Goal: Transaction & Acquisition: Obtain resource

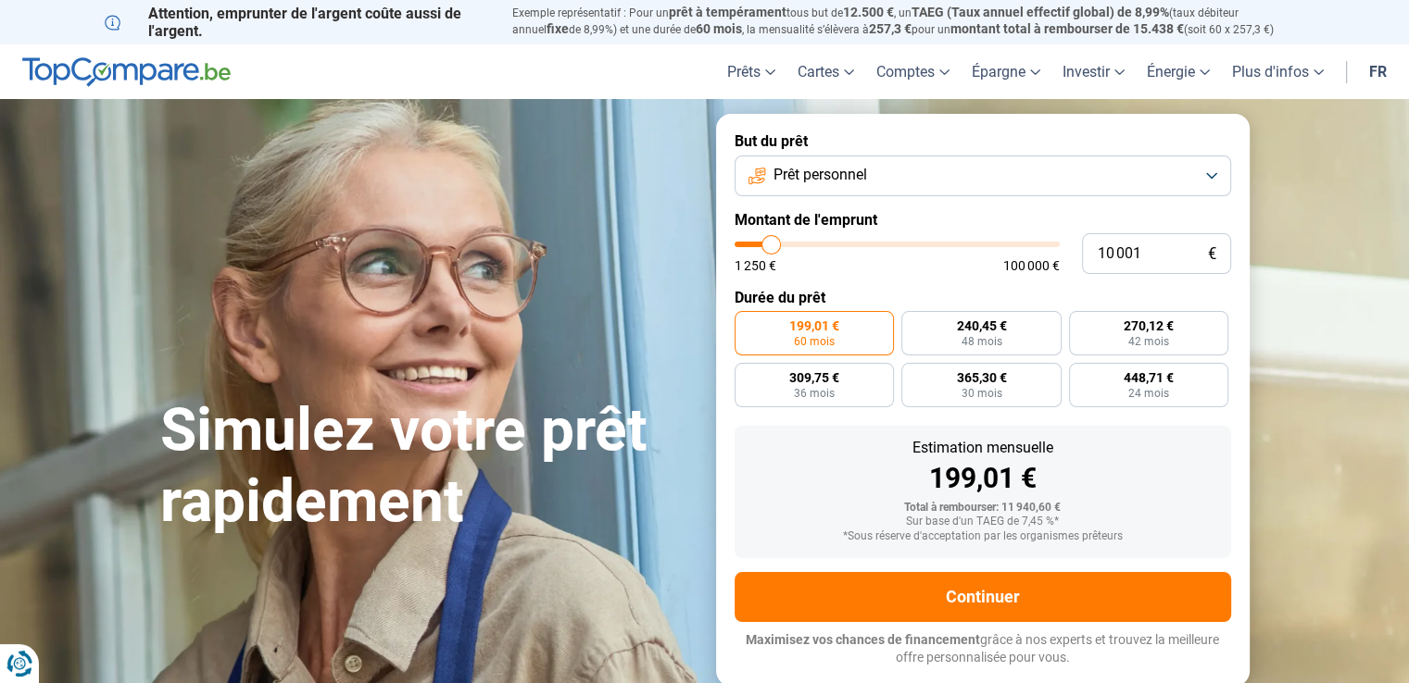
click at [853, 182] on span "Prêt personnel" at bounding box center [820, 175] width 94 height 20
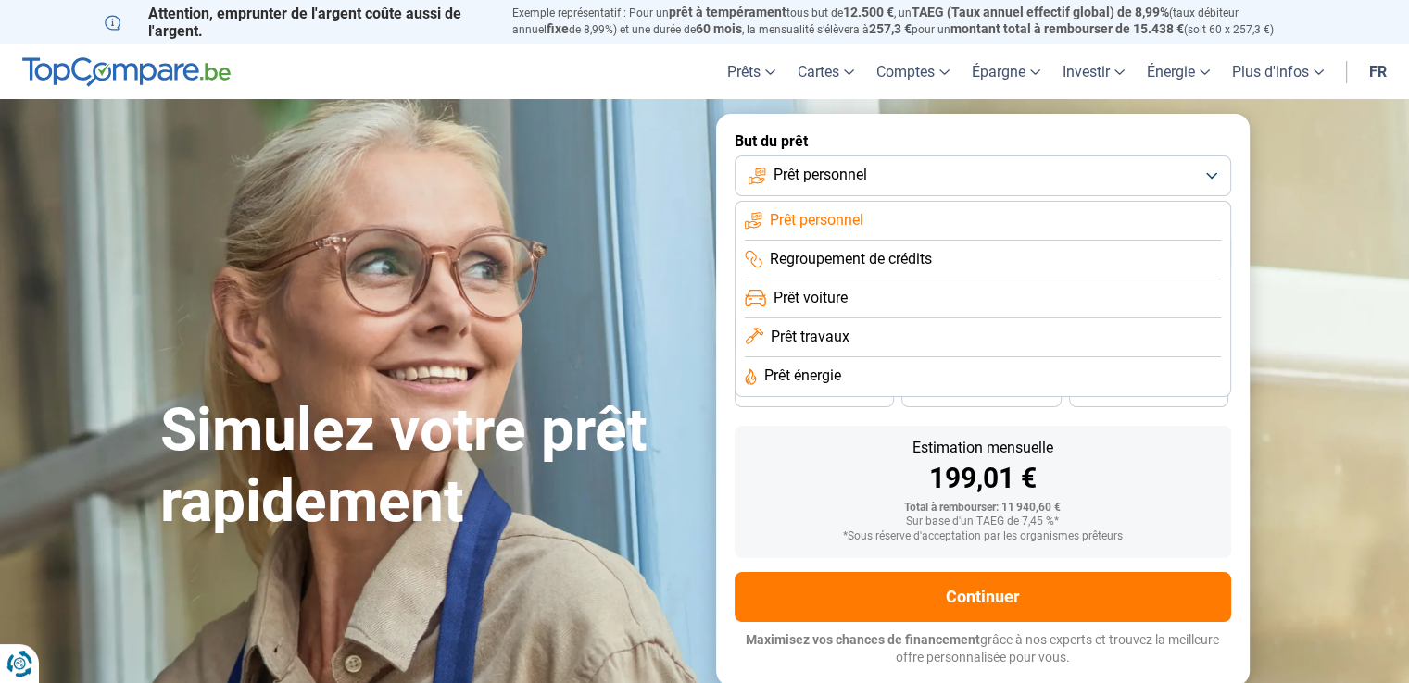
click at [821, 337] on span "Prêt travaux" at bounding box center [809, 337] width 79 height 20
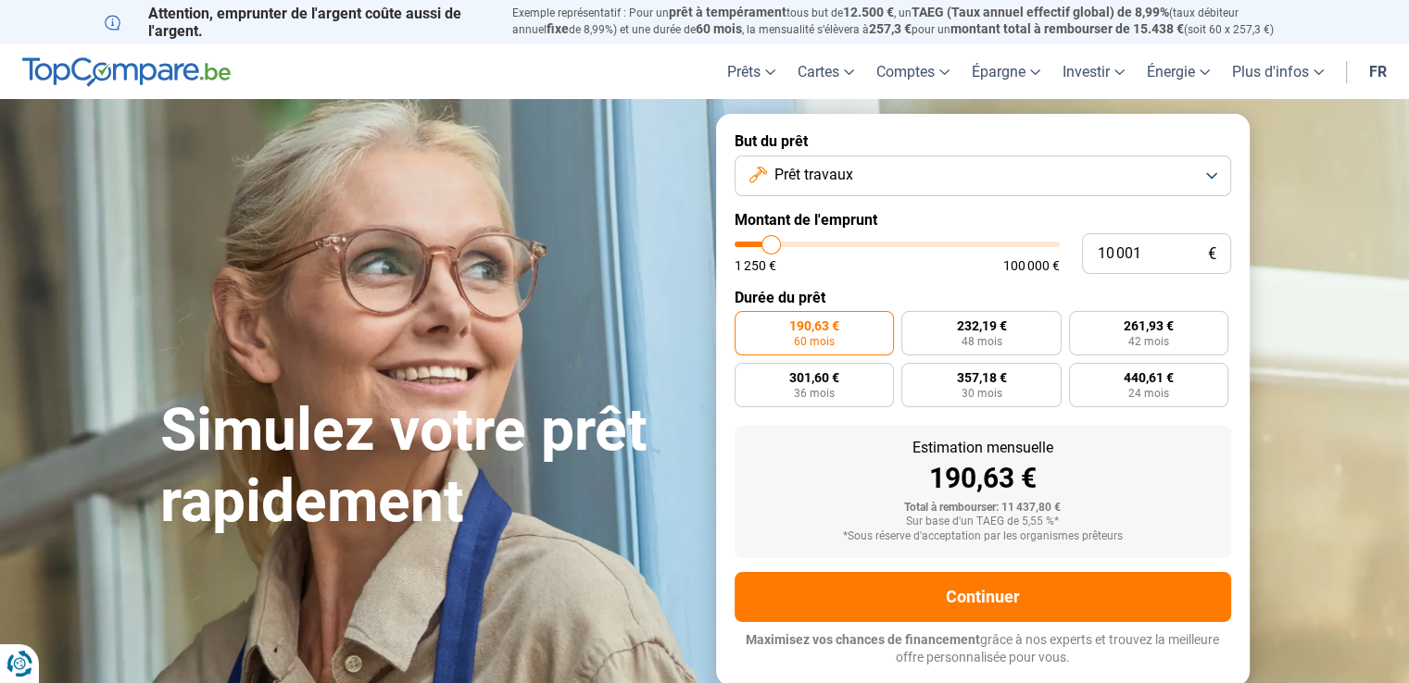
type input "11 750"
type input "11750"
type input "13 750"
type input "13750"
type input "16 000"
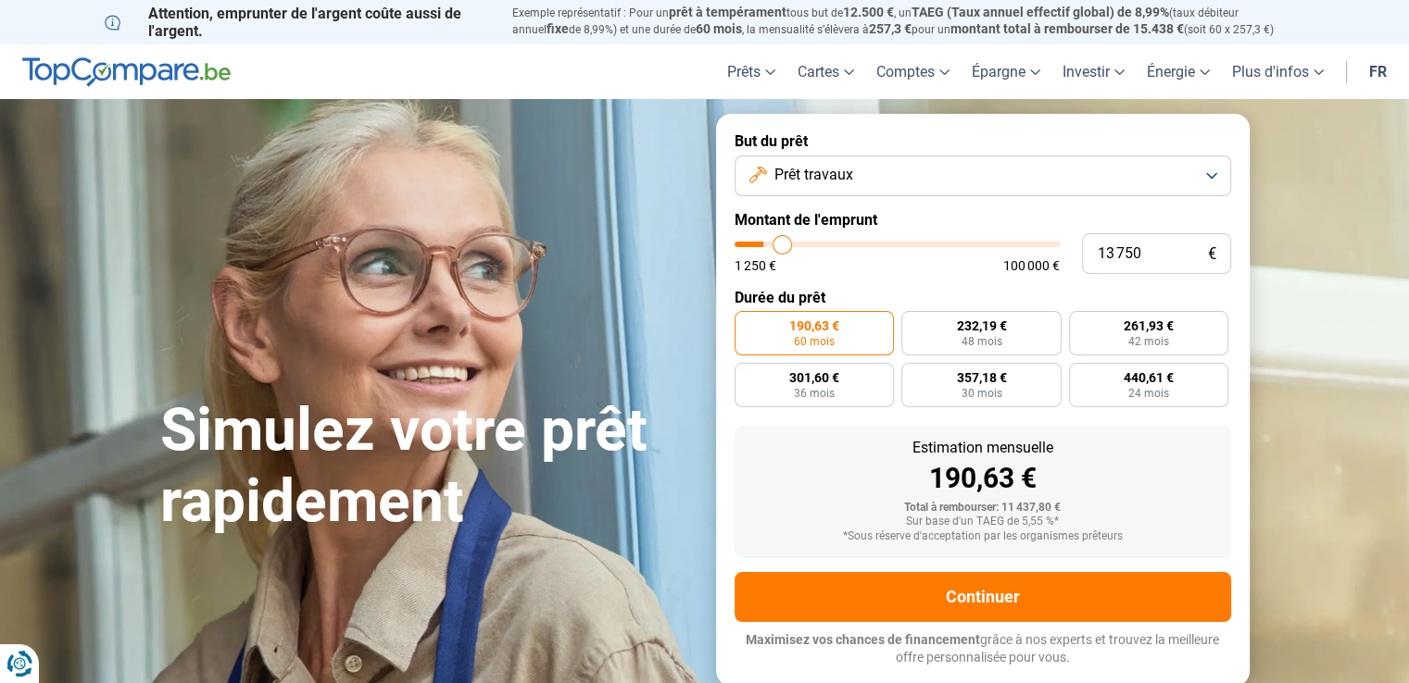
type input "16000"
type input "18 500"
type input "18500"
type input "20 500"
type input "20500"
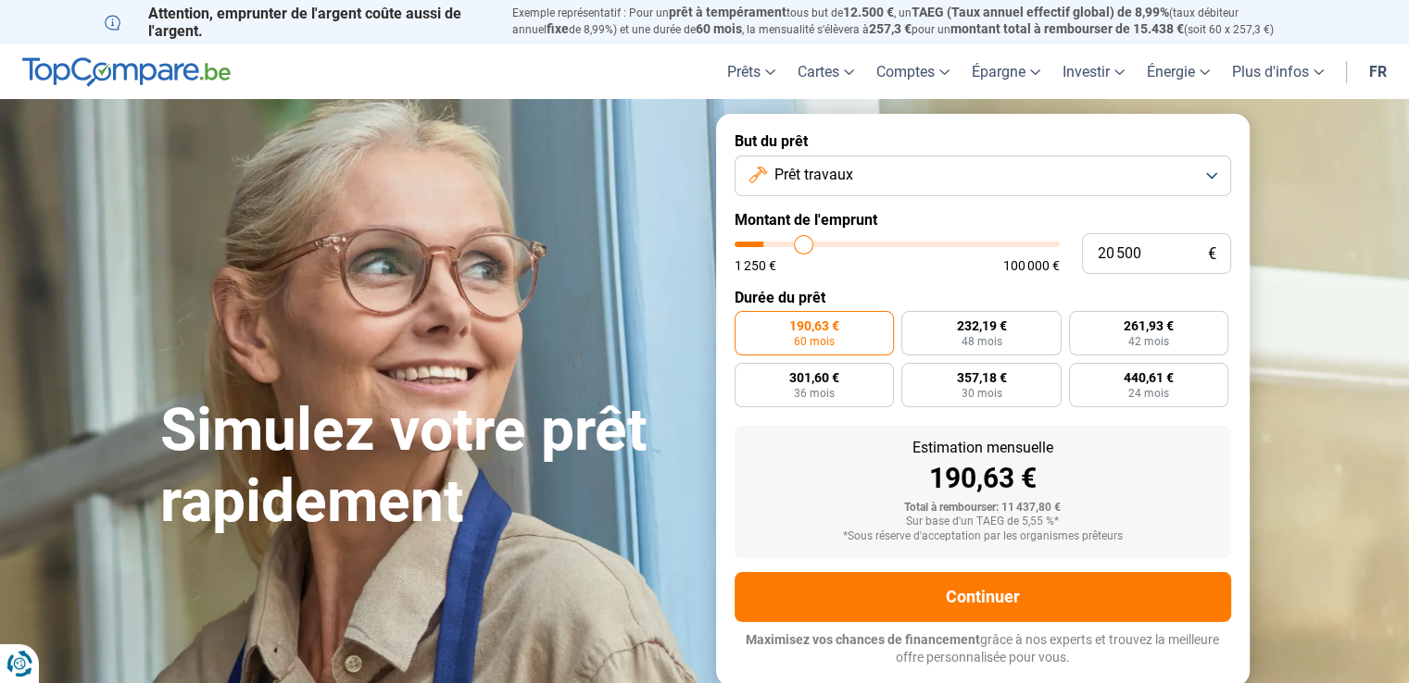
type input "22 750"
type input "22750"
type input "25 500"
type input "25500"
type input "31 000"
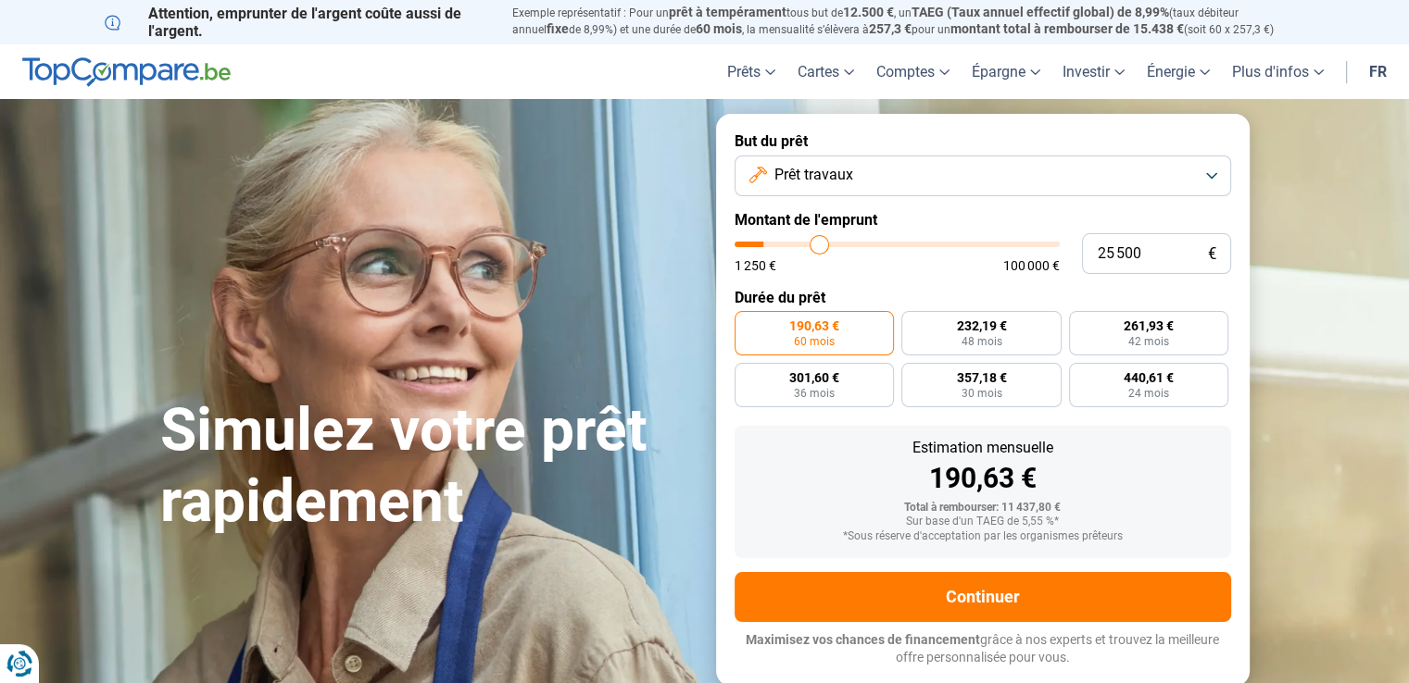
type input "31000"
type input "34 250"
type input "34250"
type input "37 750"
type input "37750"
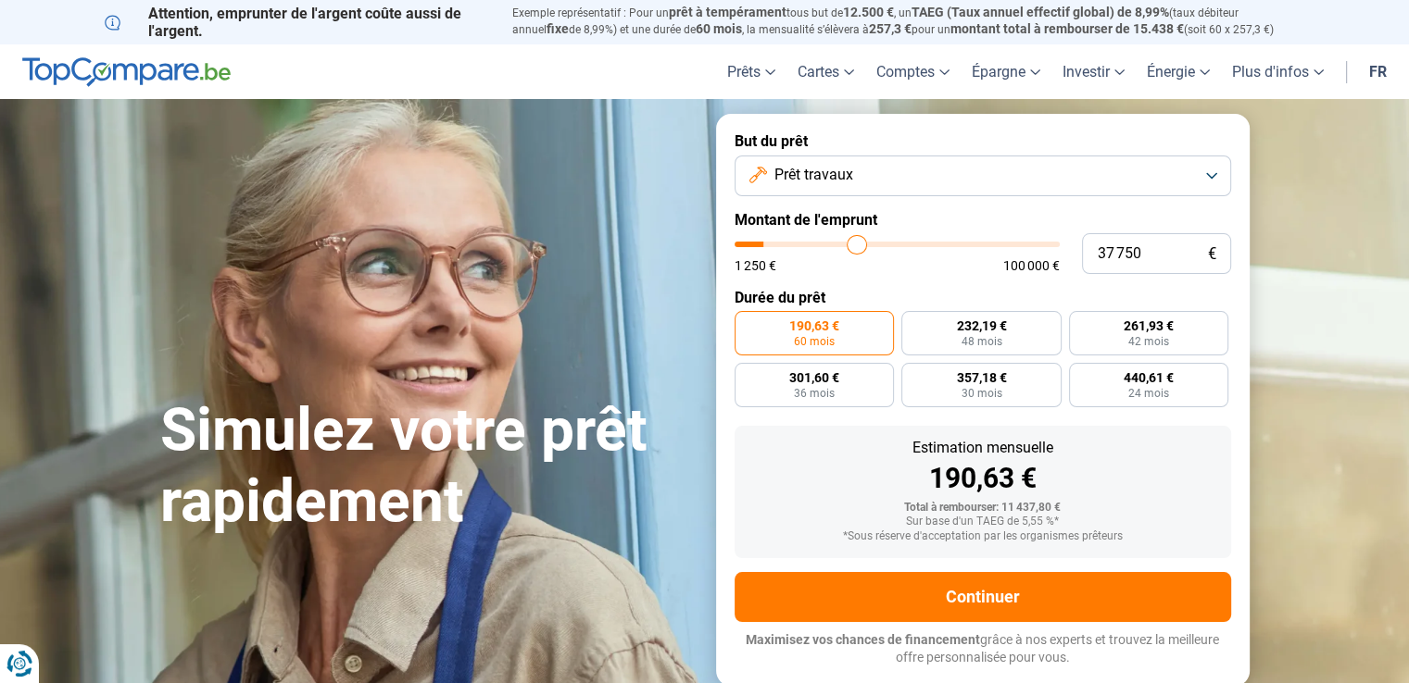
type input "41 000"
type input "41000"
type input "44 000"
type input "44000"
type input "47 250"
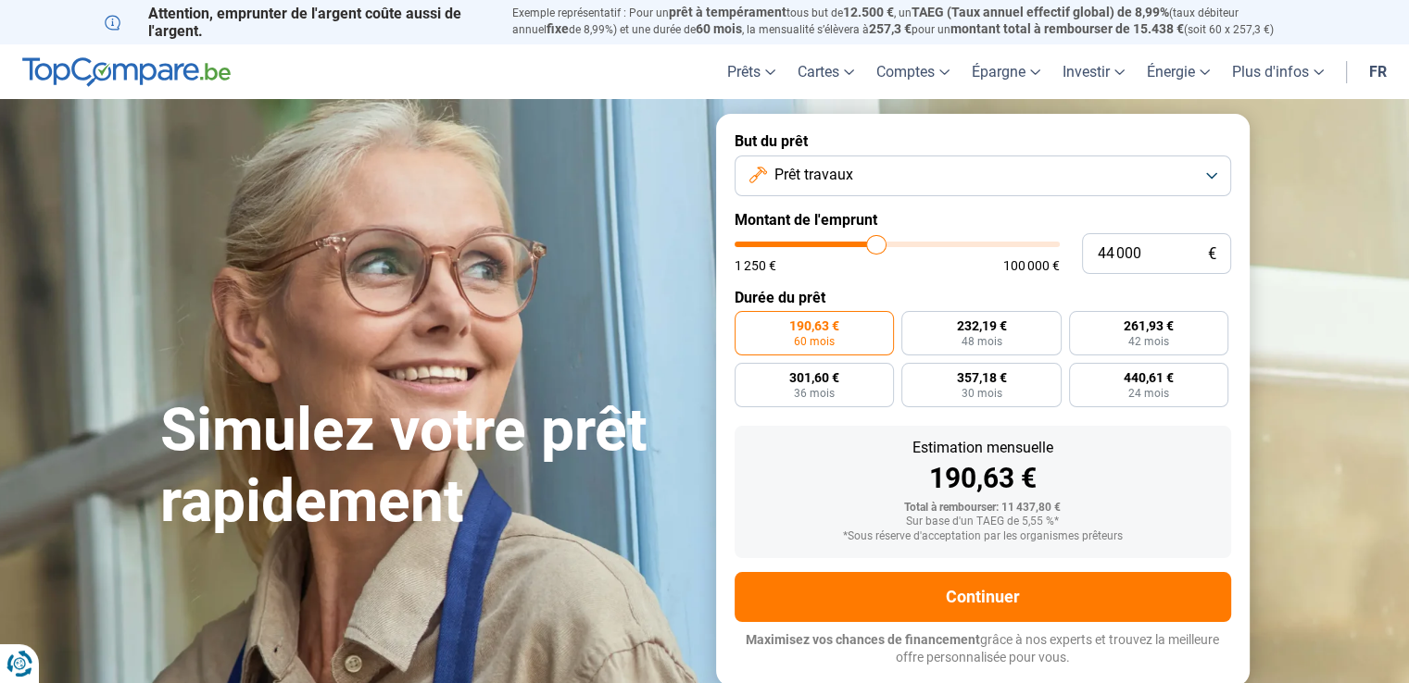
type input "47250"
type input "50 500"
type input "50500"
type input "53 750"
type input "53750"
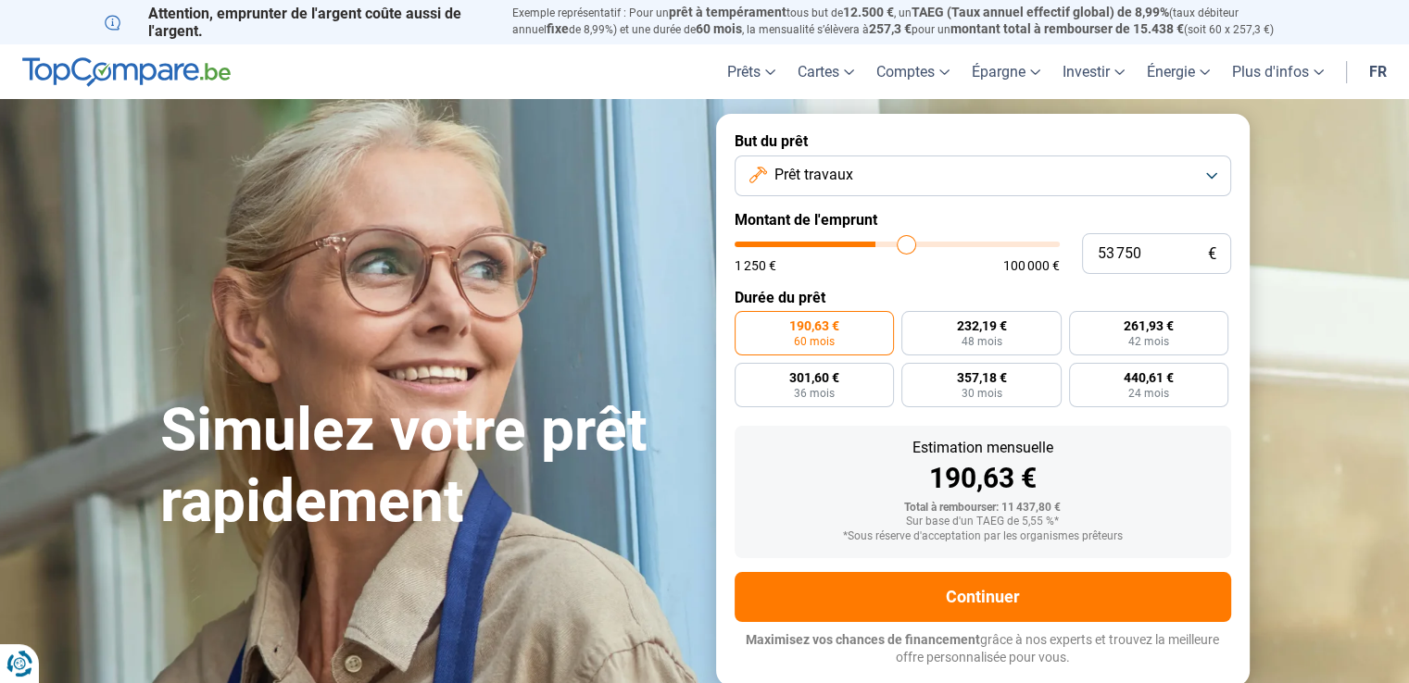
type input "56 750"
type input "56750"
type input "59 500"
type input "59500"
type input "63 250"
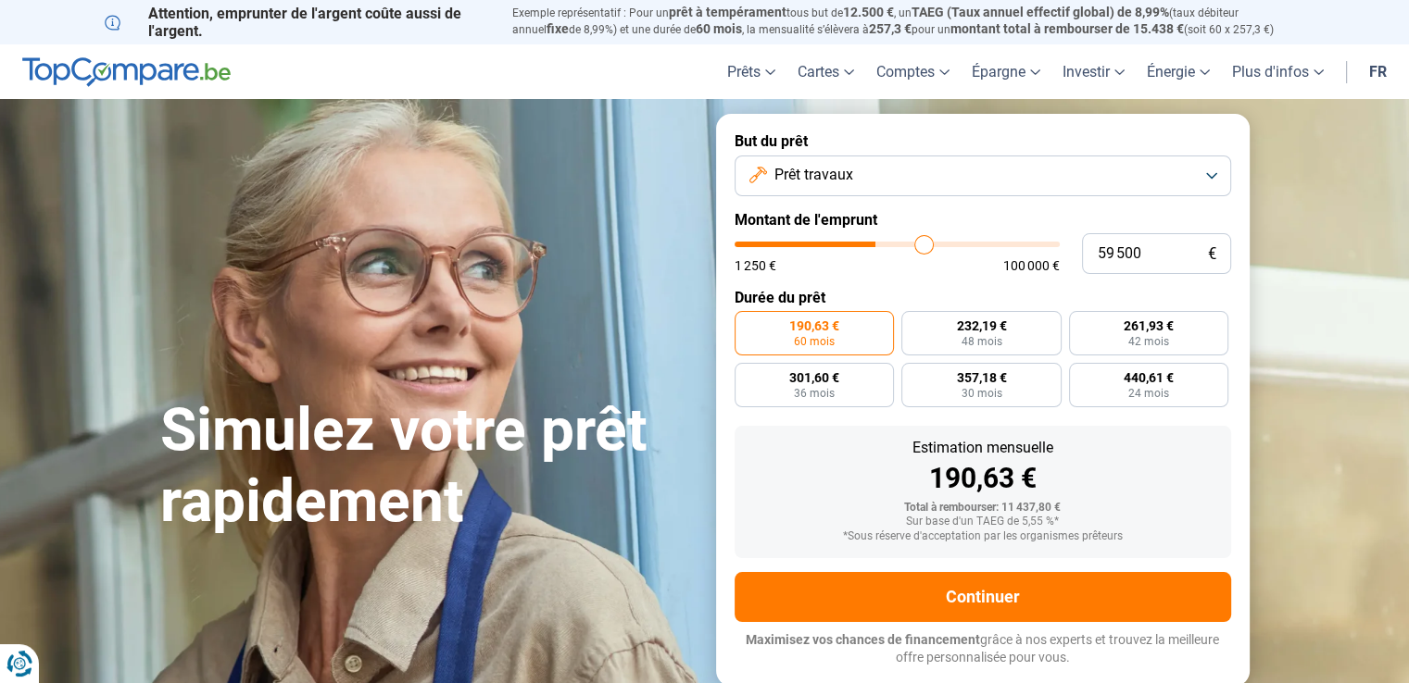
type input "63250"
type input "64 750"
type input "64750"
type input "66 500"
type input "66500"
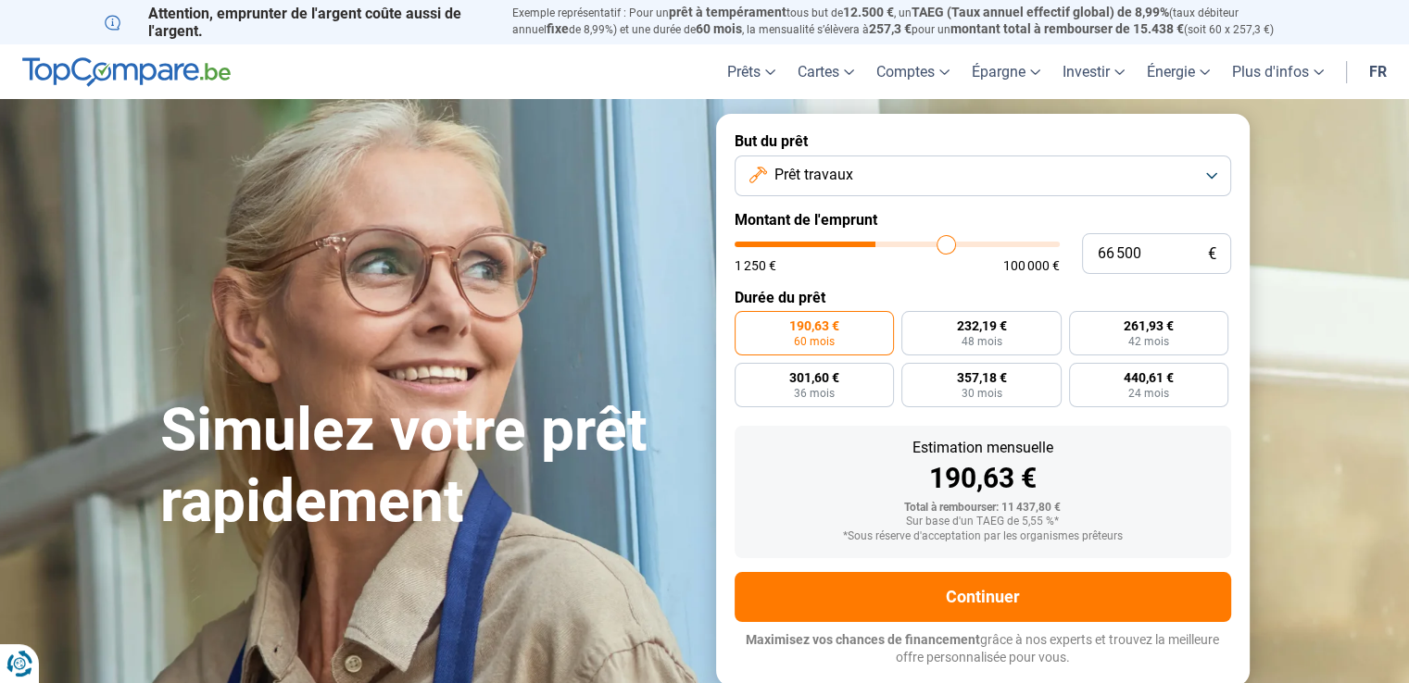
type input "67 750"
type input "67750"
type input "68 500"
type input "68500"
type input "69 250"
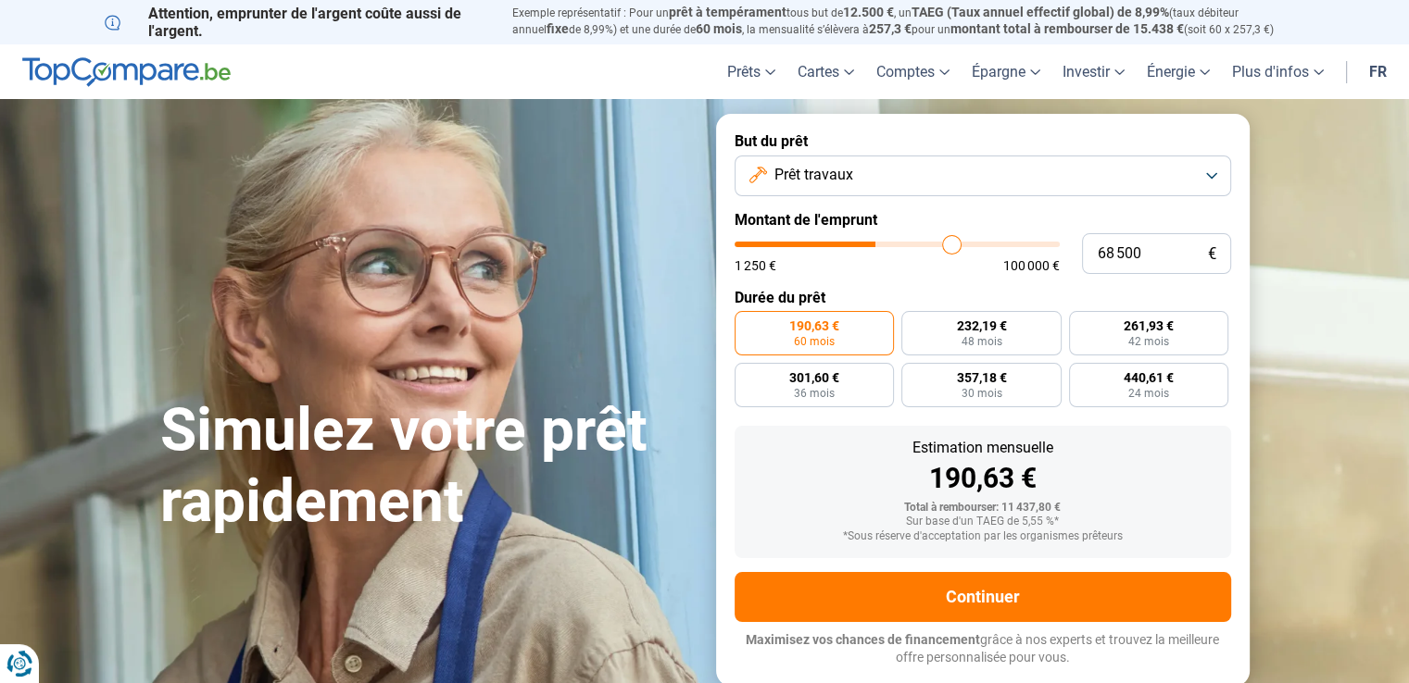
type input "69250"
type input "69 500"
type input "69500"
type input "69 750"
type input "69750"
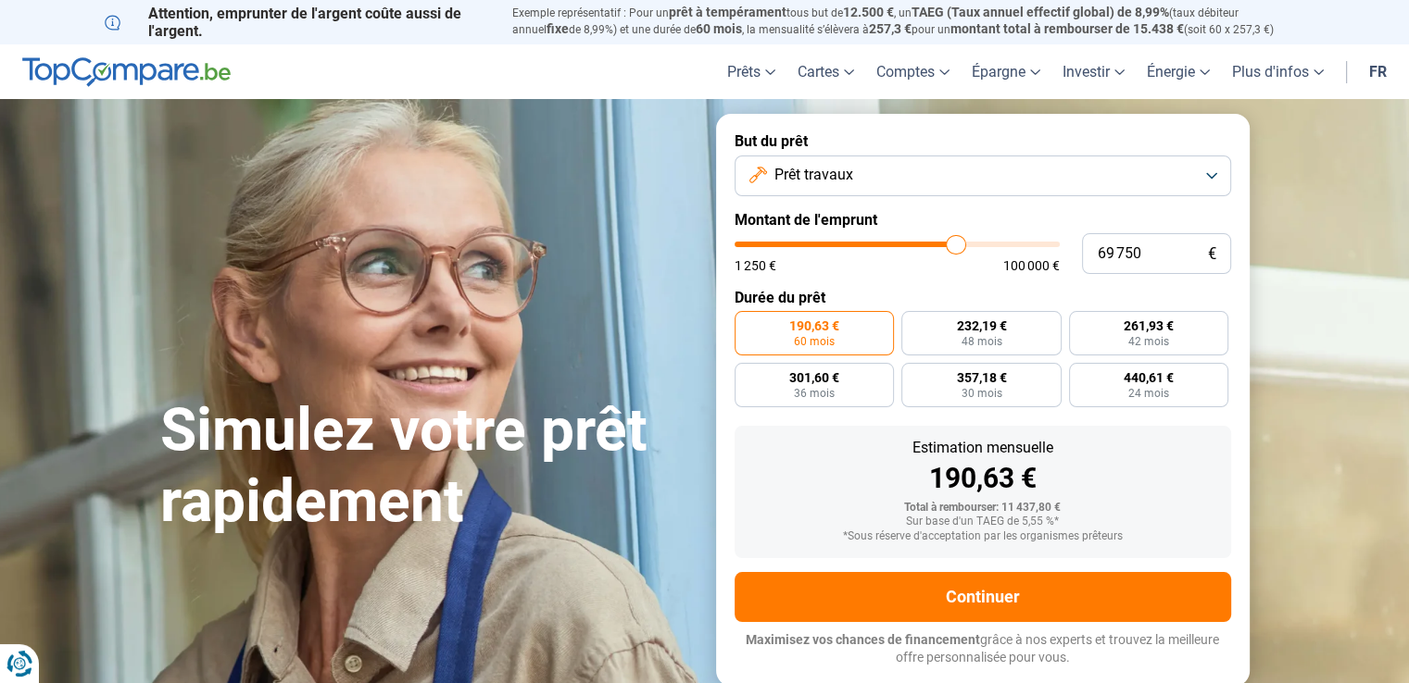
type input "70 500"
type input "70500"
type input "71 250"
type input "71250"
type input "72 000"
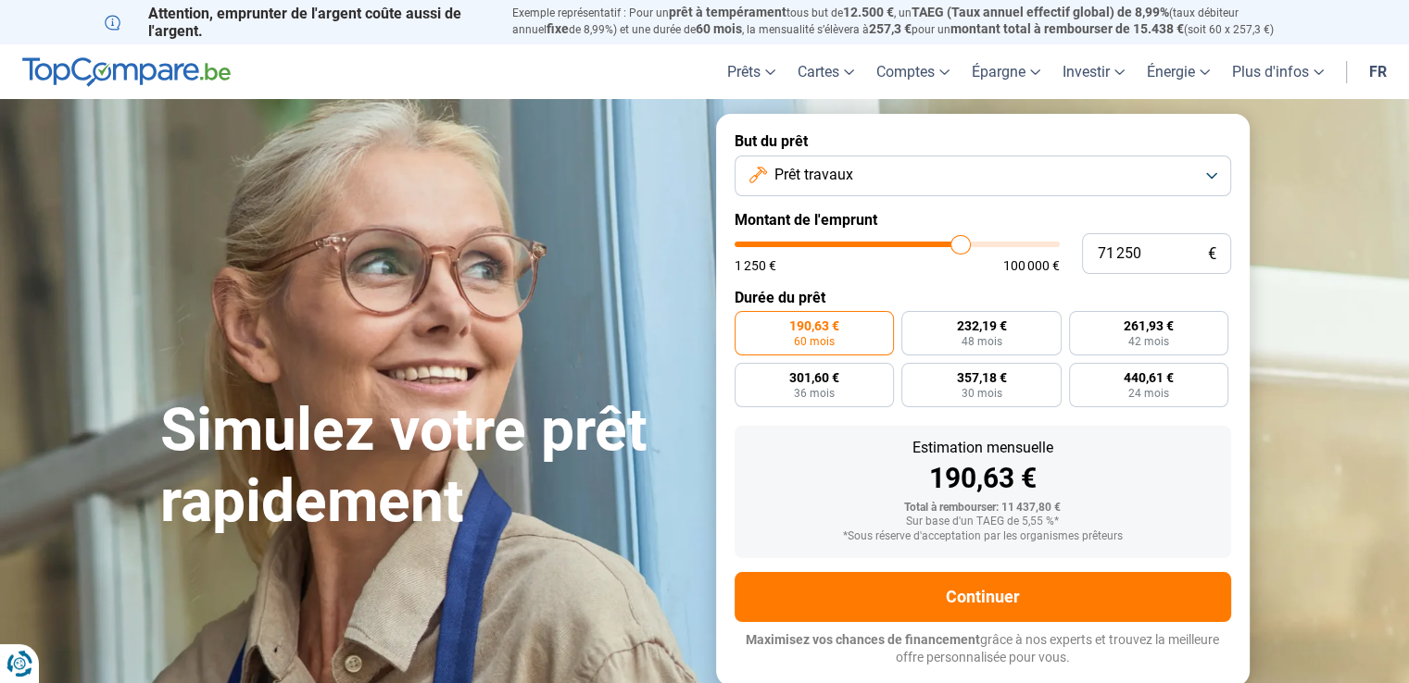
type input "72000"
type input "72 250"
type input "72250"
type input "72 500"
type input "72500"
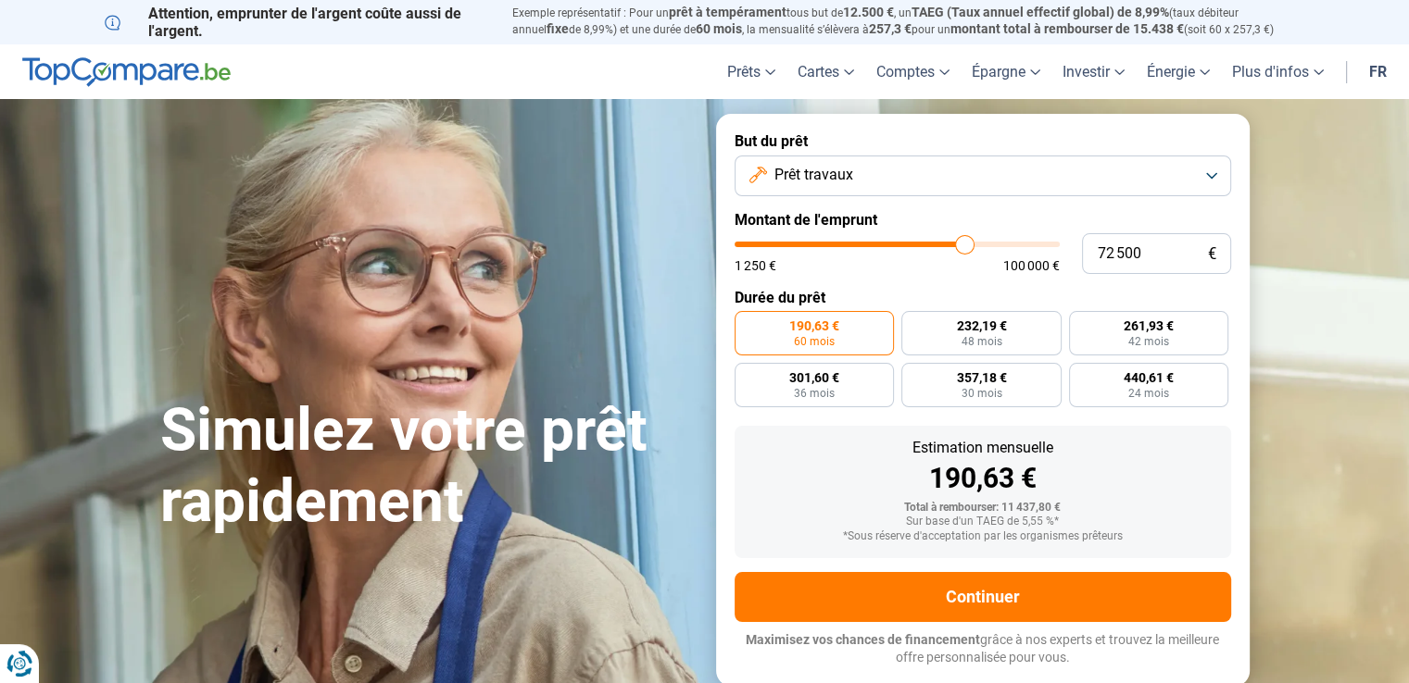
type input "72 750"
type input "72750"
type input "73 000"
type input "73000"
type input "73 250"
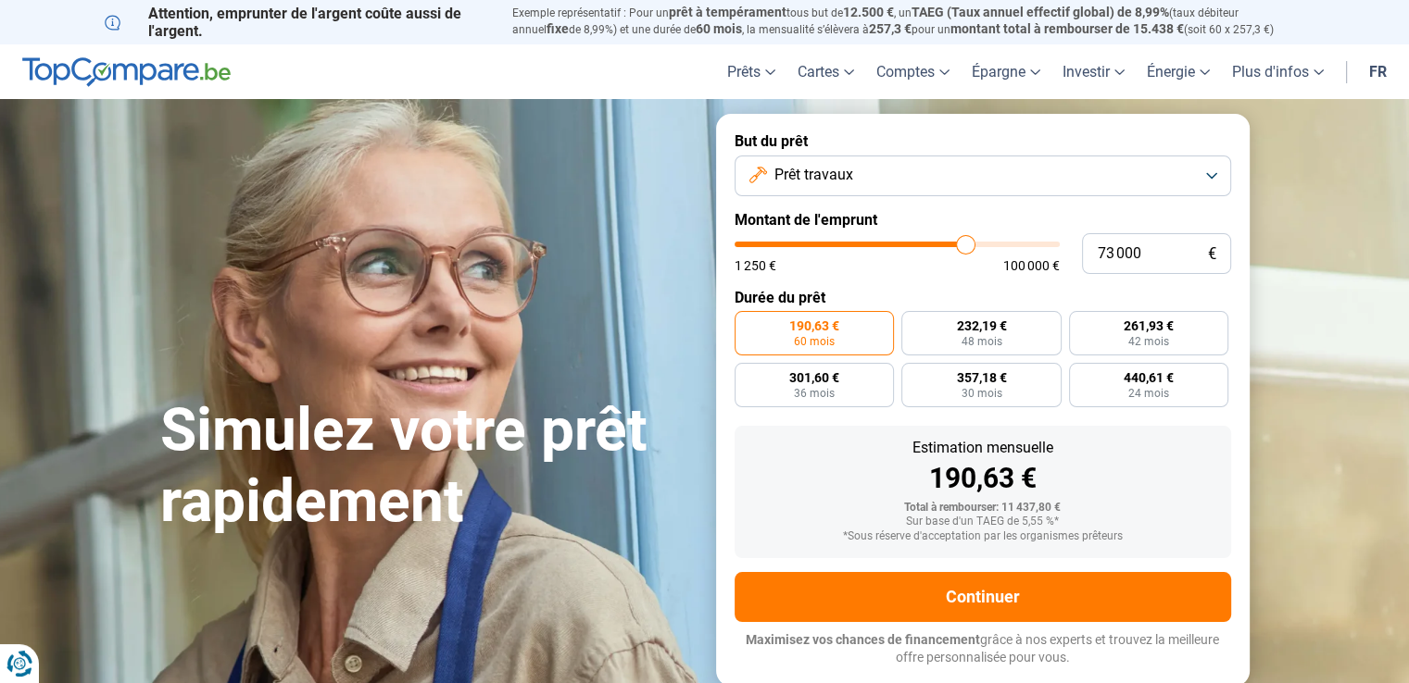
type input "73250"
type input "74 000"
type input "74000"
type input "74 250"
type input "74250"
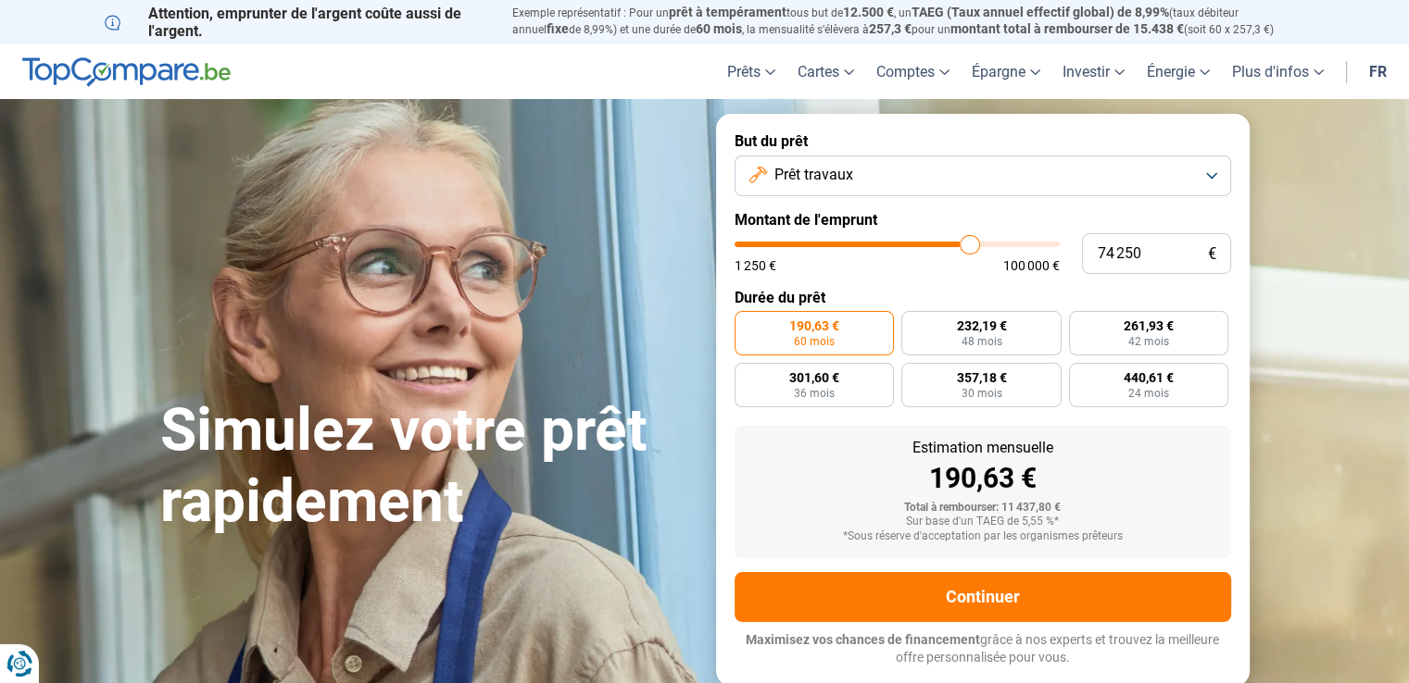
type input "74 500"
type input "74500"
type input "74 750"
type input "74750"
type input "75 000"
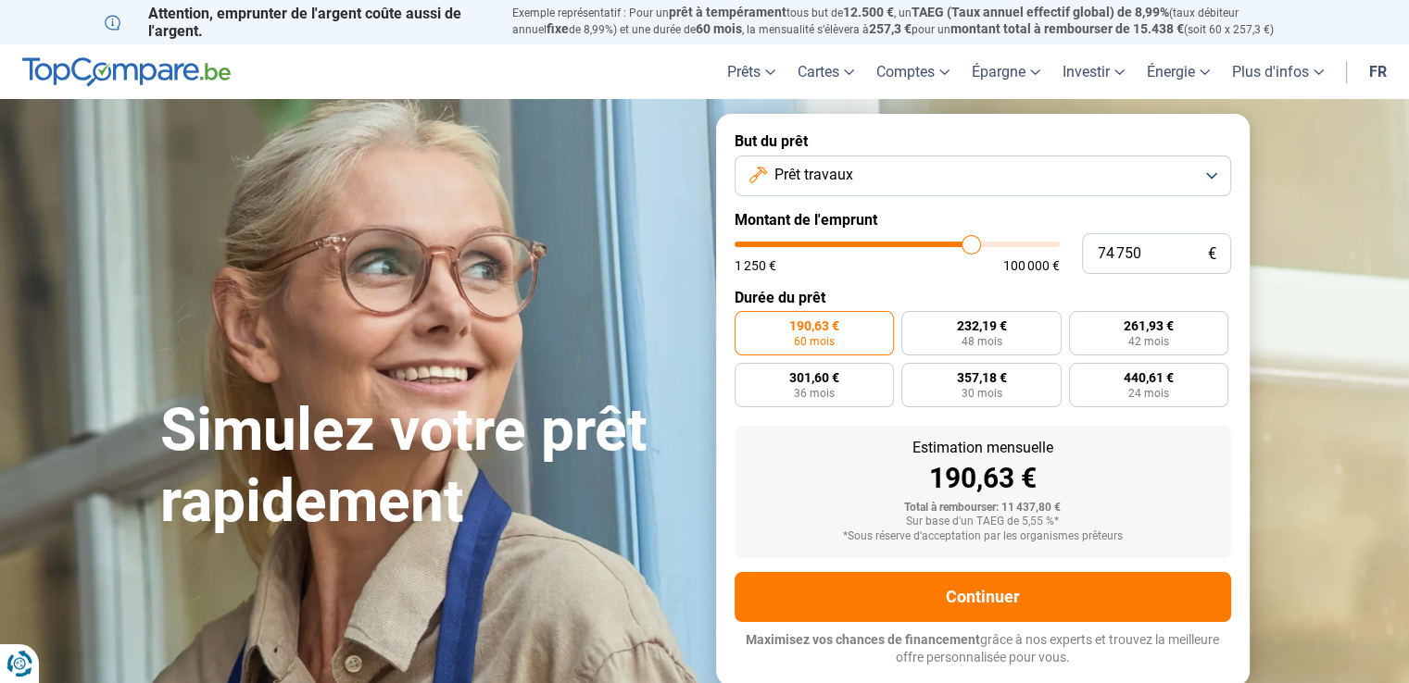
type input "75000"
type input "75 500"
type input "75500"
type input "76 000"
type input "76000"
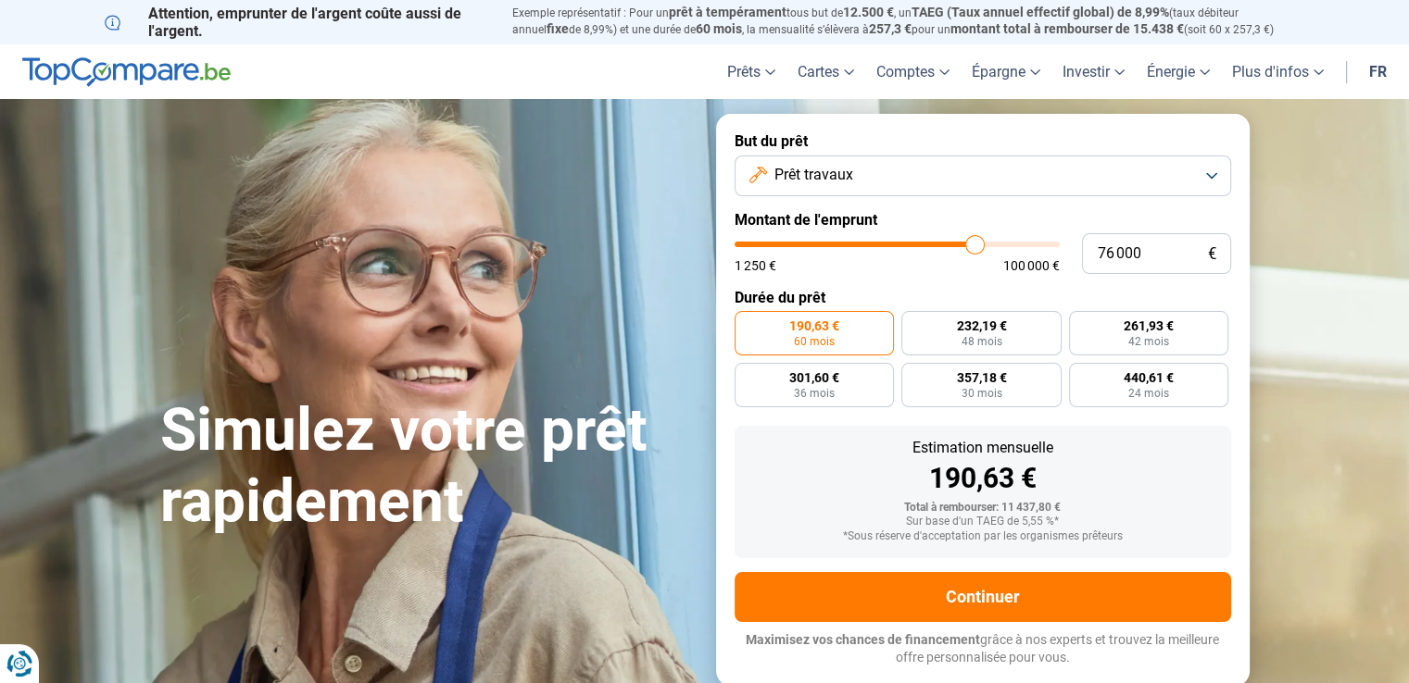
type input "76 500"
type input "76500"
type input "77 500"
type input "77500"
type input "78 500"
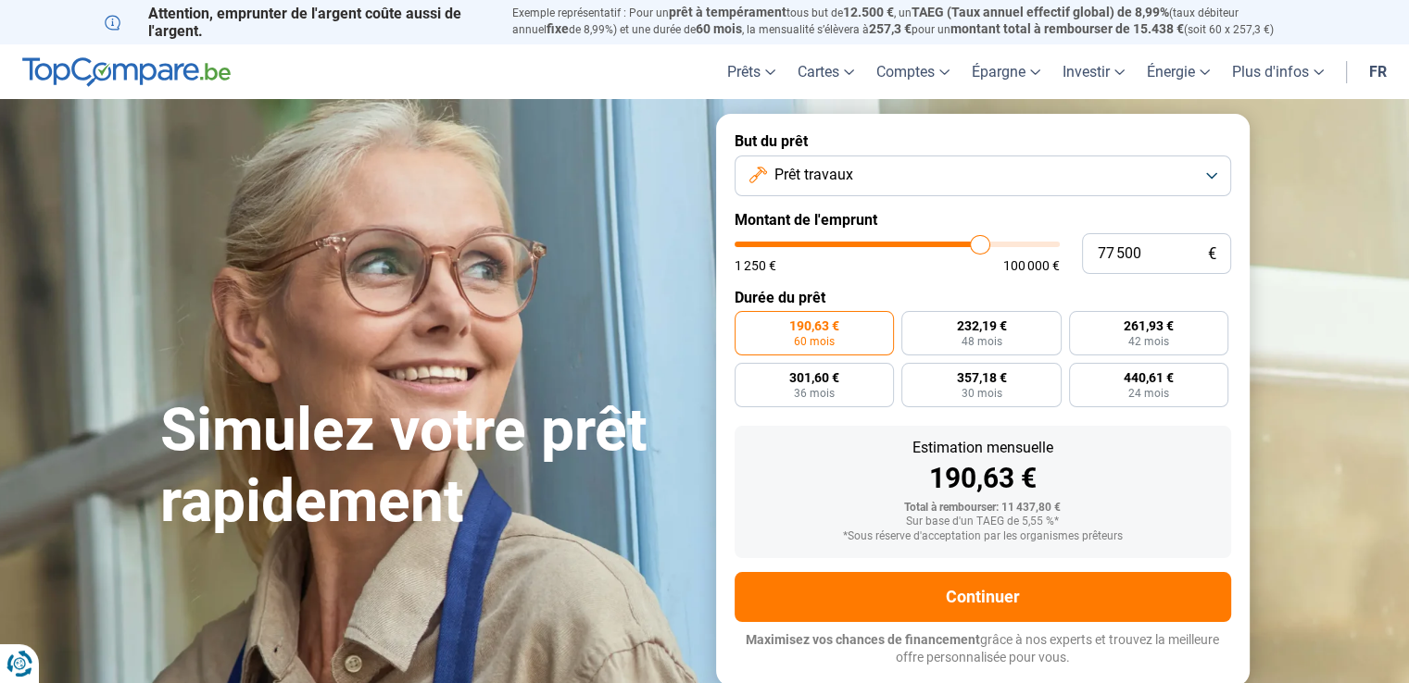
type input "78500"
type input "78 750"
type input "78750"
type input "79 250"
type input "79250"
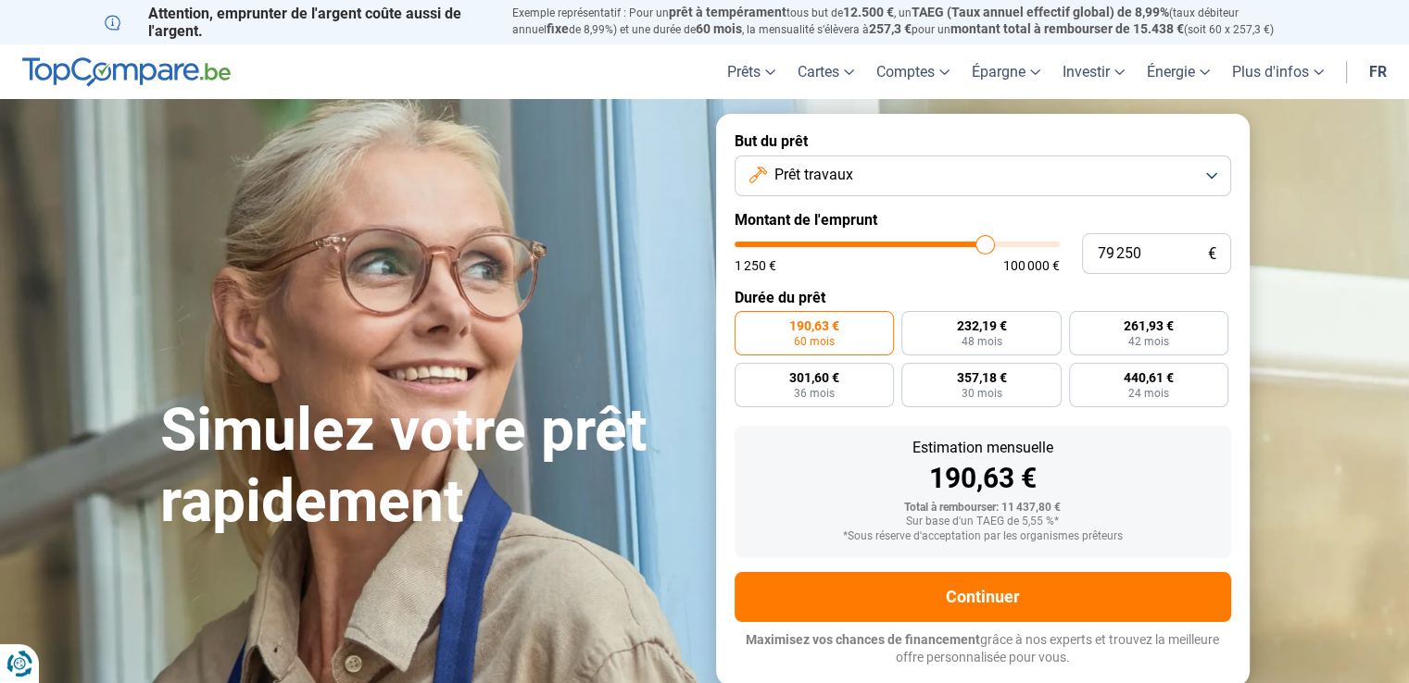
type input "79 750"
type input "79750"
type input "80 000"
type input "80000"
type input "80 500"
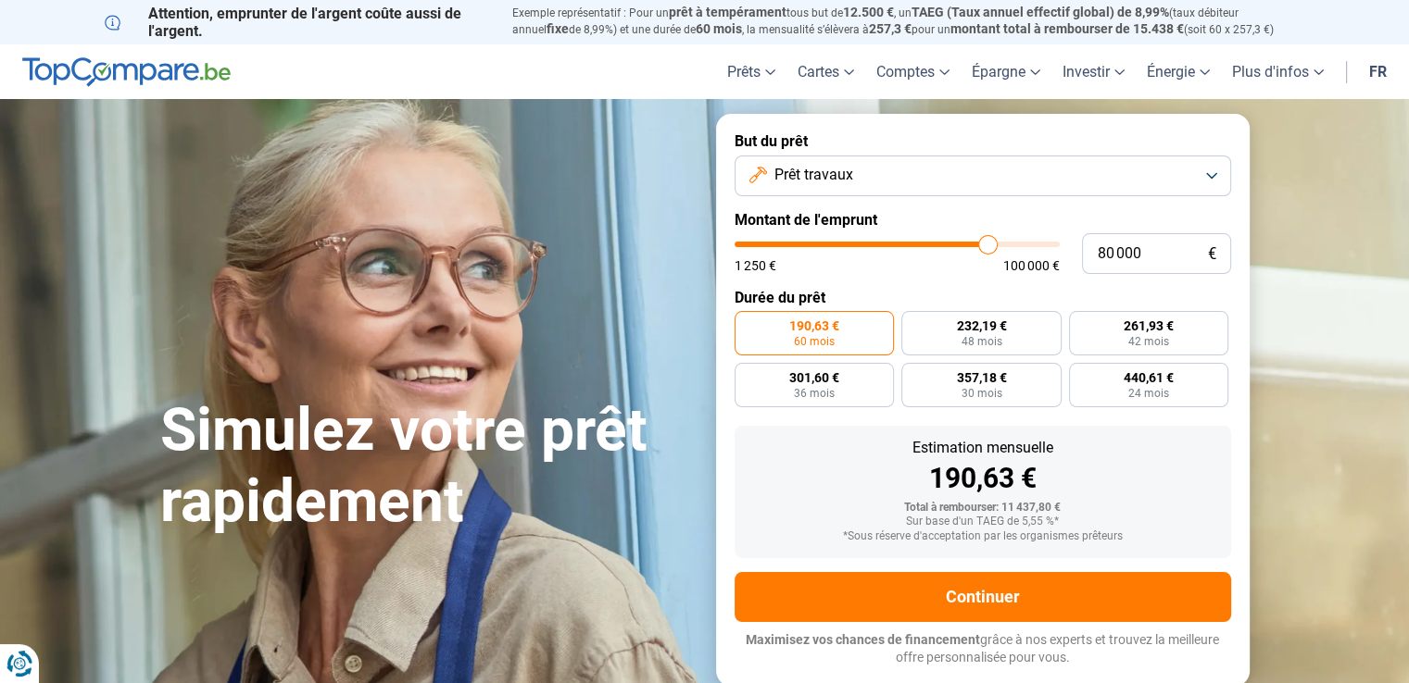
type input "80500"
type input "81 250"
type input "81250"
type input "82 250"
type input "82250"
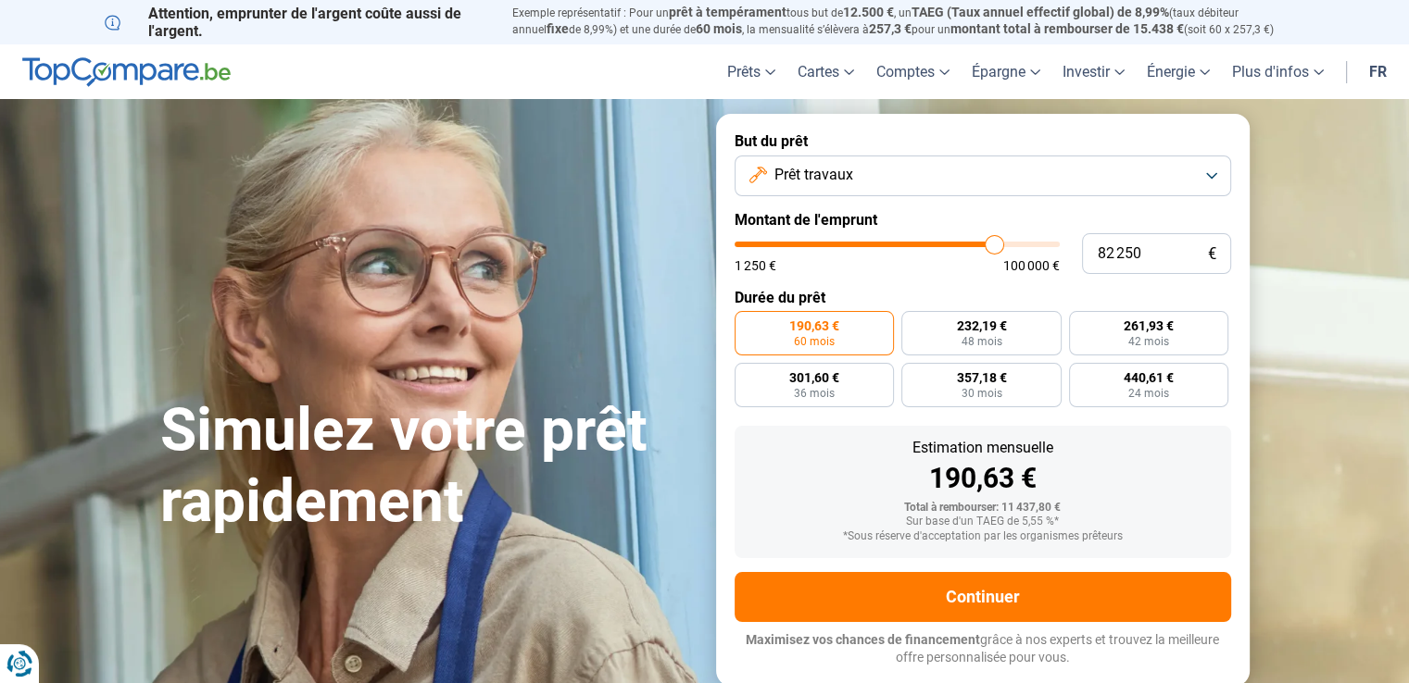
type input "83 000"
type input "83000"
type input "84 000"
type input "84000"
type input "85 500"
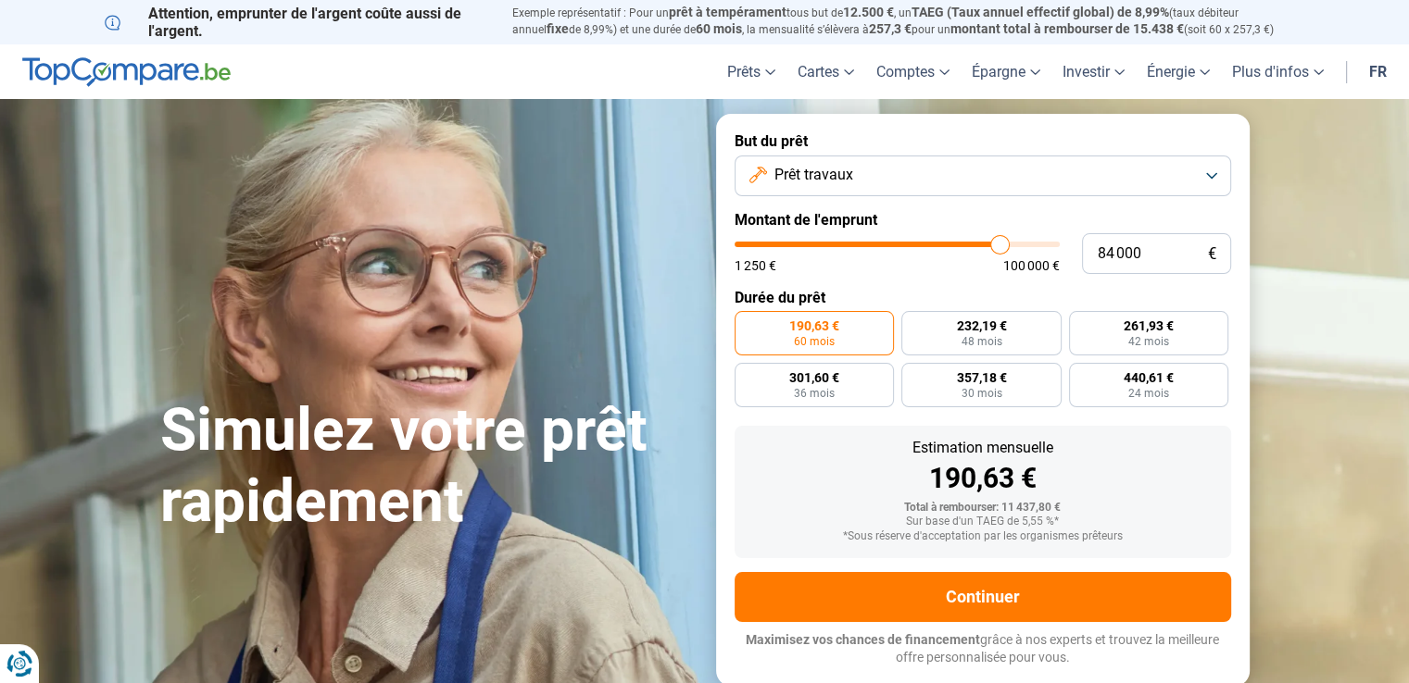
type input "85500"
type input "86 250"
type input "86250"
type input "87 500"
type input "87500"
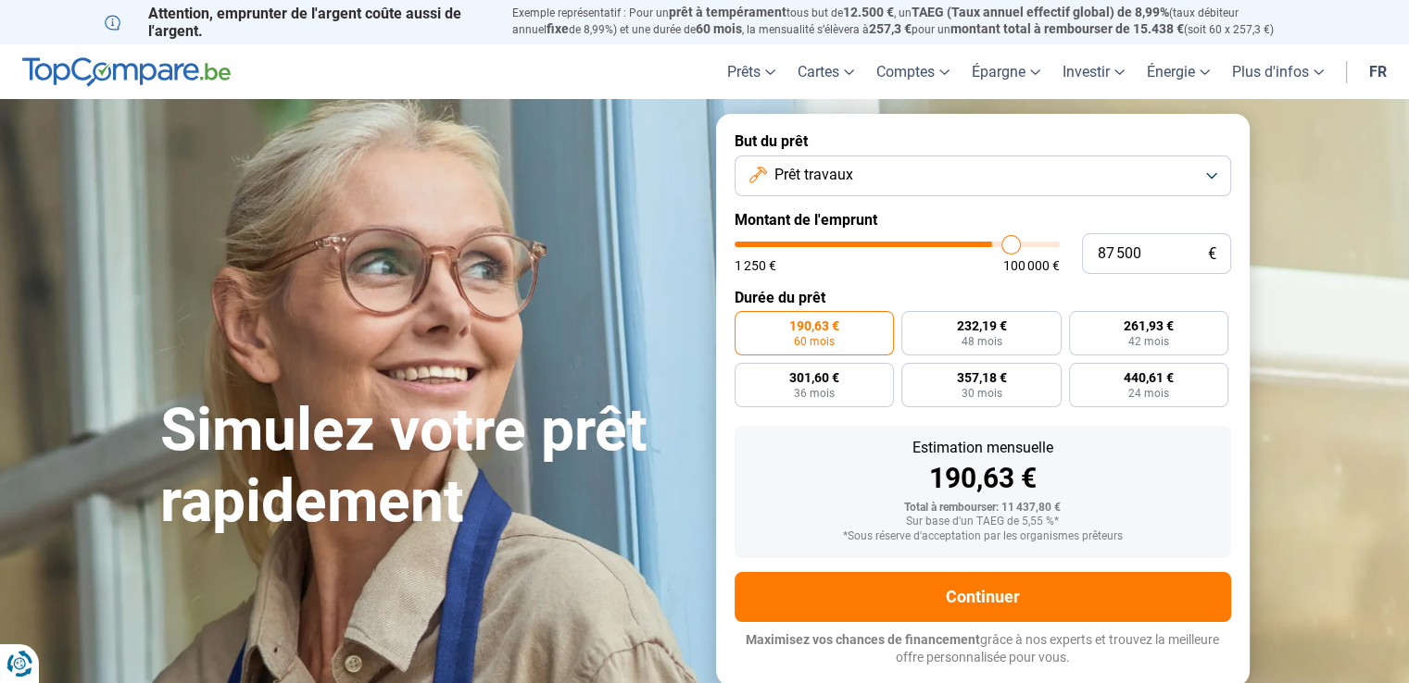
type input "87 750"
type input "87750"
type input "88 000"
type input "88000"
type input "88 250"
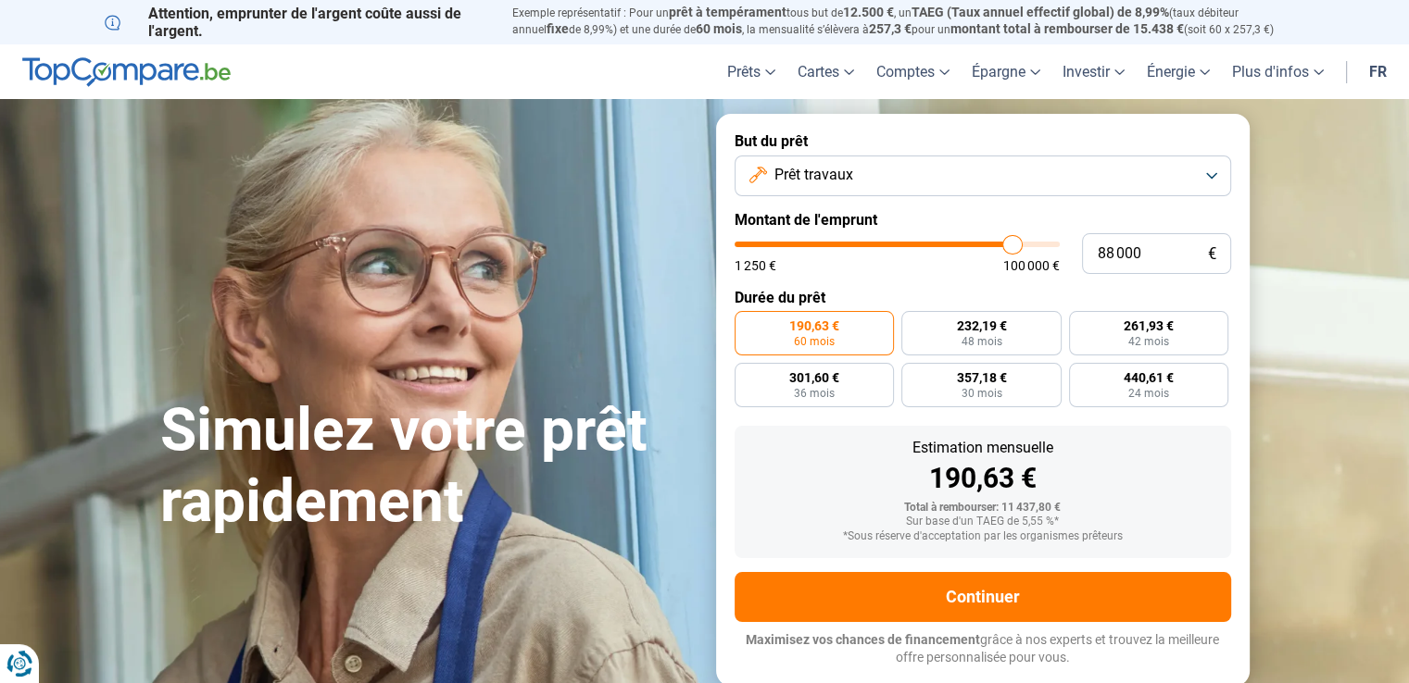
type input "88250"
type input "88 750"
type input "88750"
type input "89 250"
type input "89250"
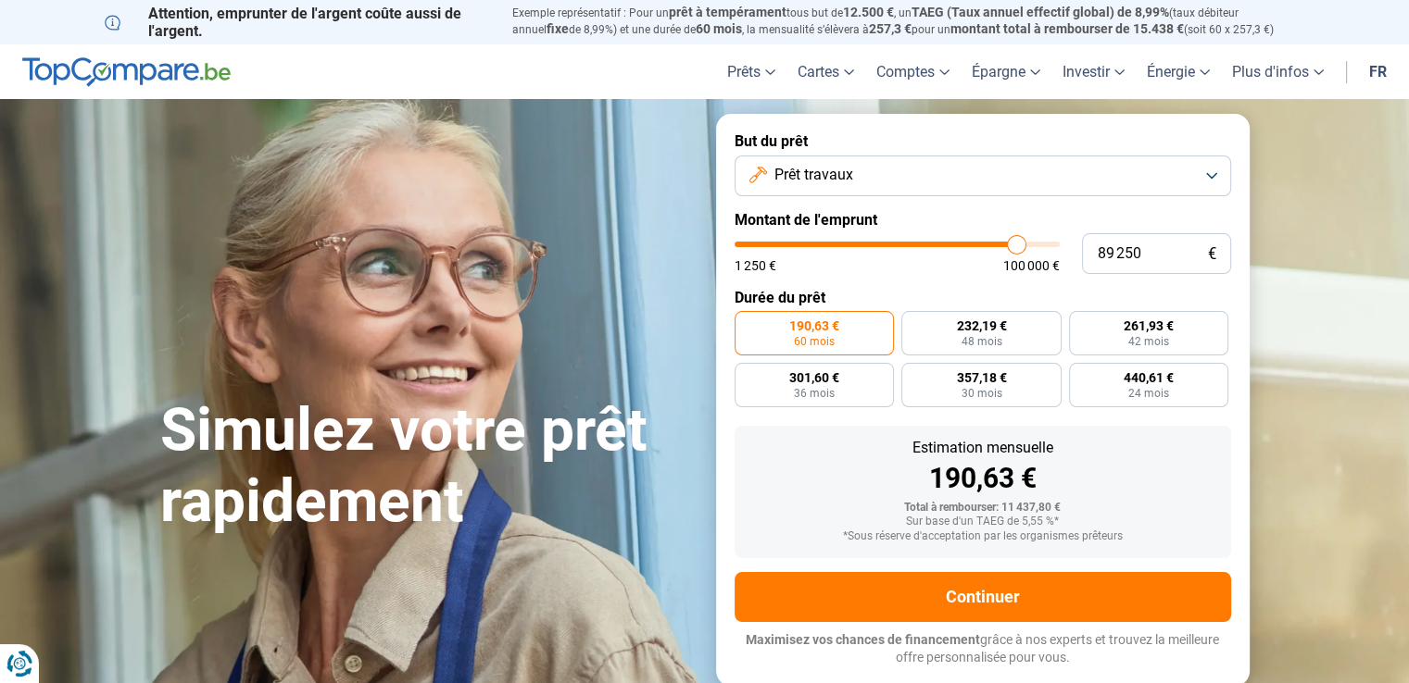
type input "89 750"
type input "89750"
type input "90 250"
type input "90250"
type input "90 750"
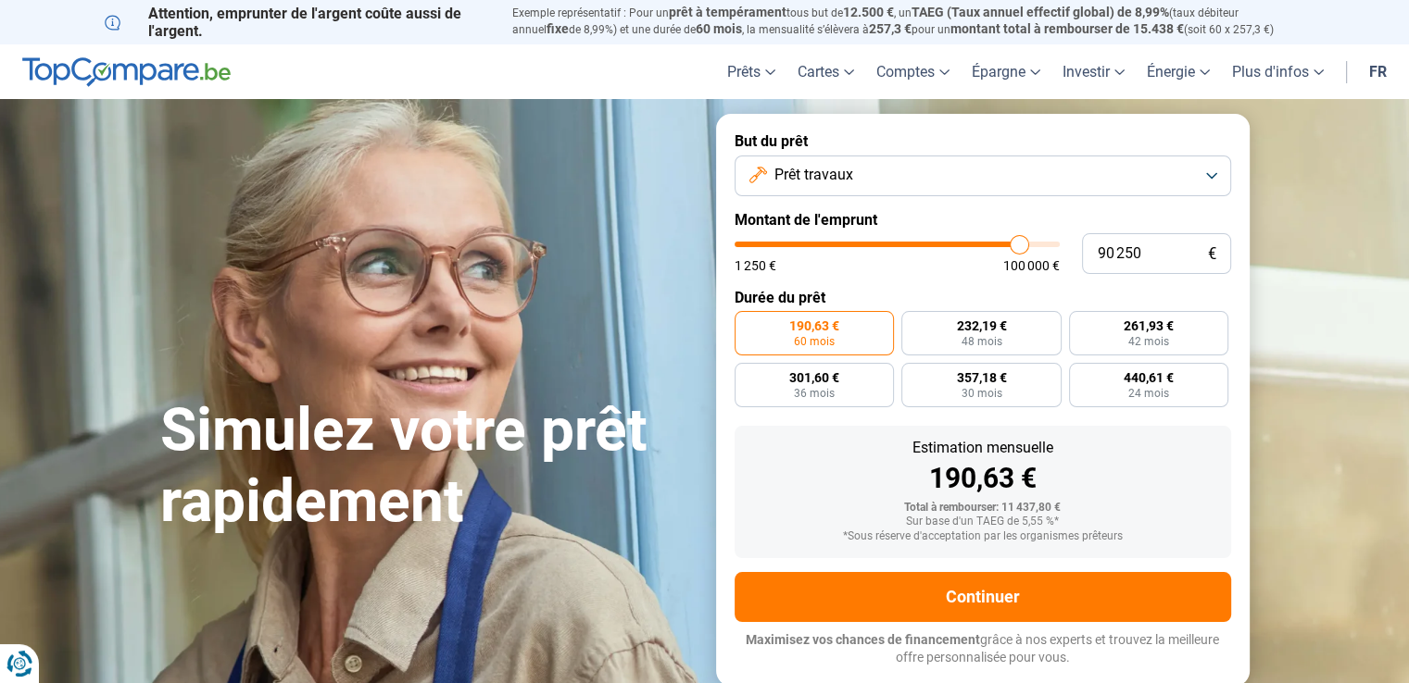
type input "90750"
type input "91 500"
type input "91500"
type input "91 750"
type input "91750"
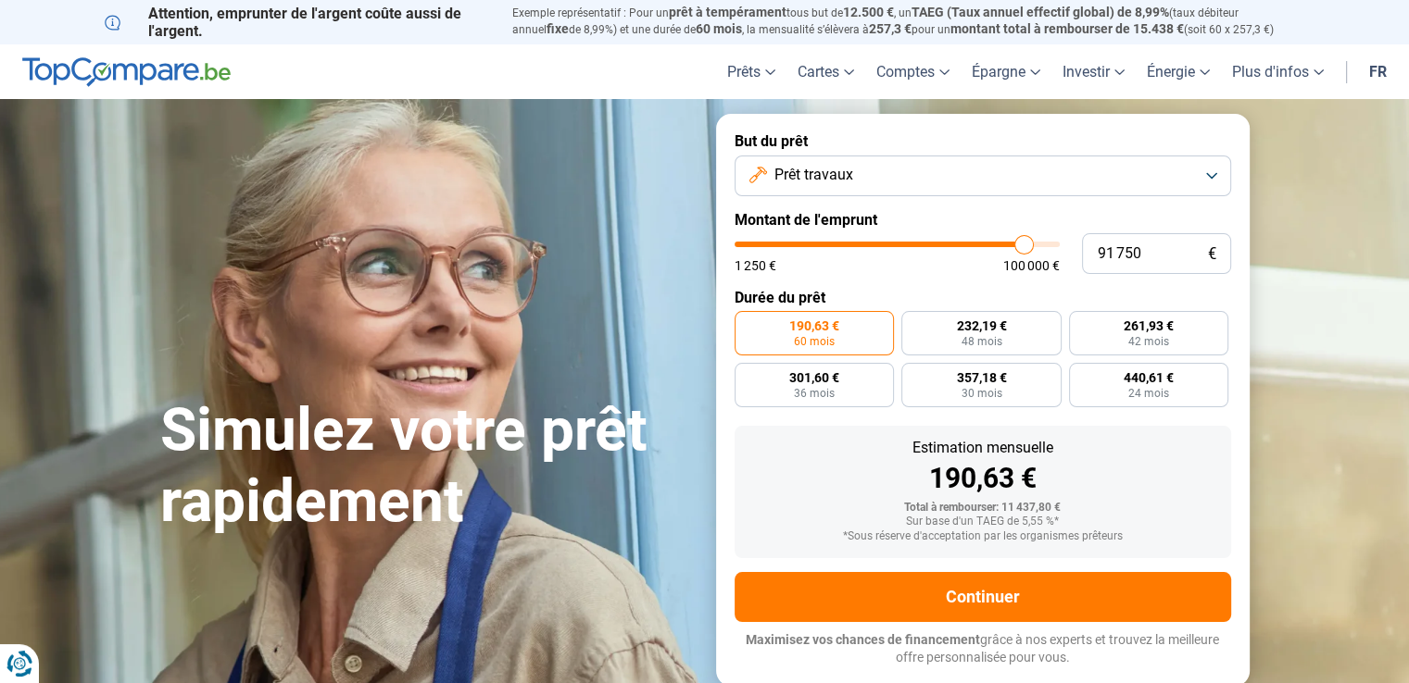
type input "92 000"
type input "92000"
type input "92 500"
type input "92500"
type input "93 000"
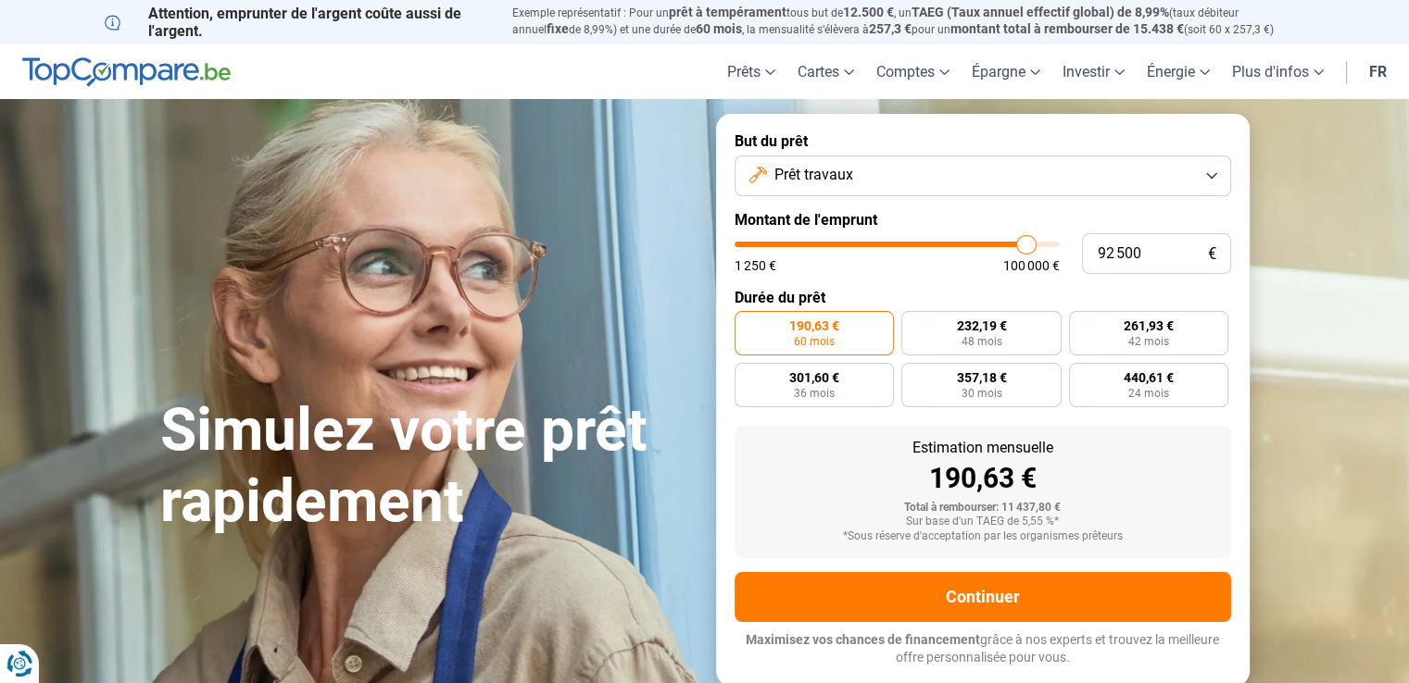
type input "93000"
type input "93 250"
type input "93250"
type input "93 750"
type input "93750"
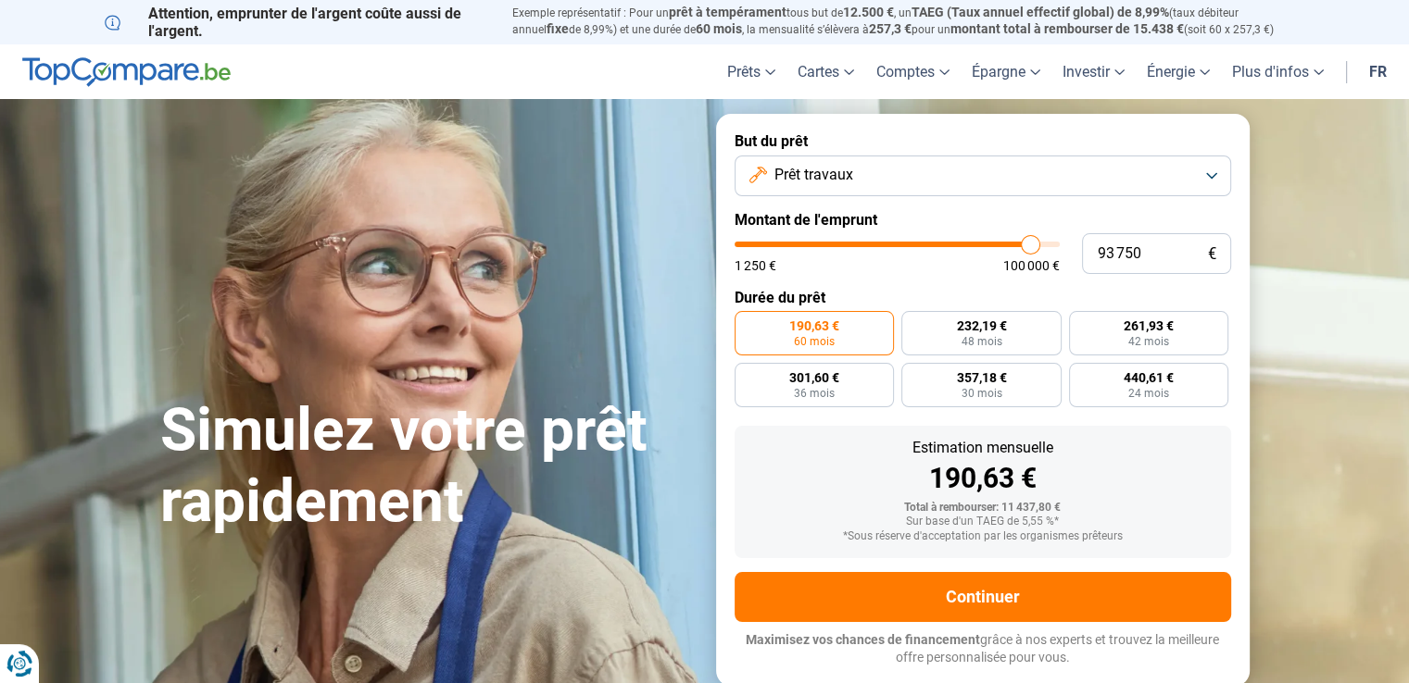
type input "93 500"
type input "93500"
type input "93 250"
type input "93250"
type input "93 000"
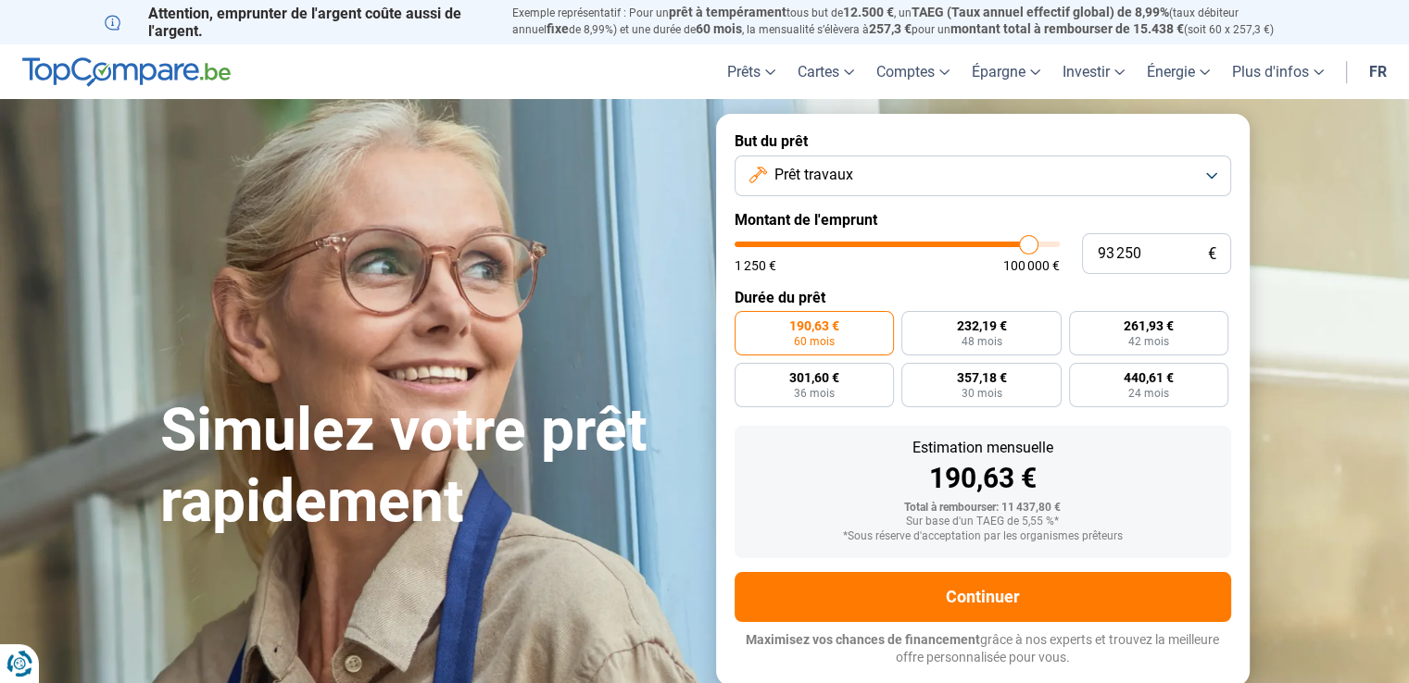
type input "93000"
type input "92 500"
type input "92500"
type input "92 250"
drag, startPoint x: 773, startPoint y: 240, endPoint x: 1024, endPoint y: 257, distance: 251.5
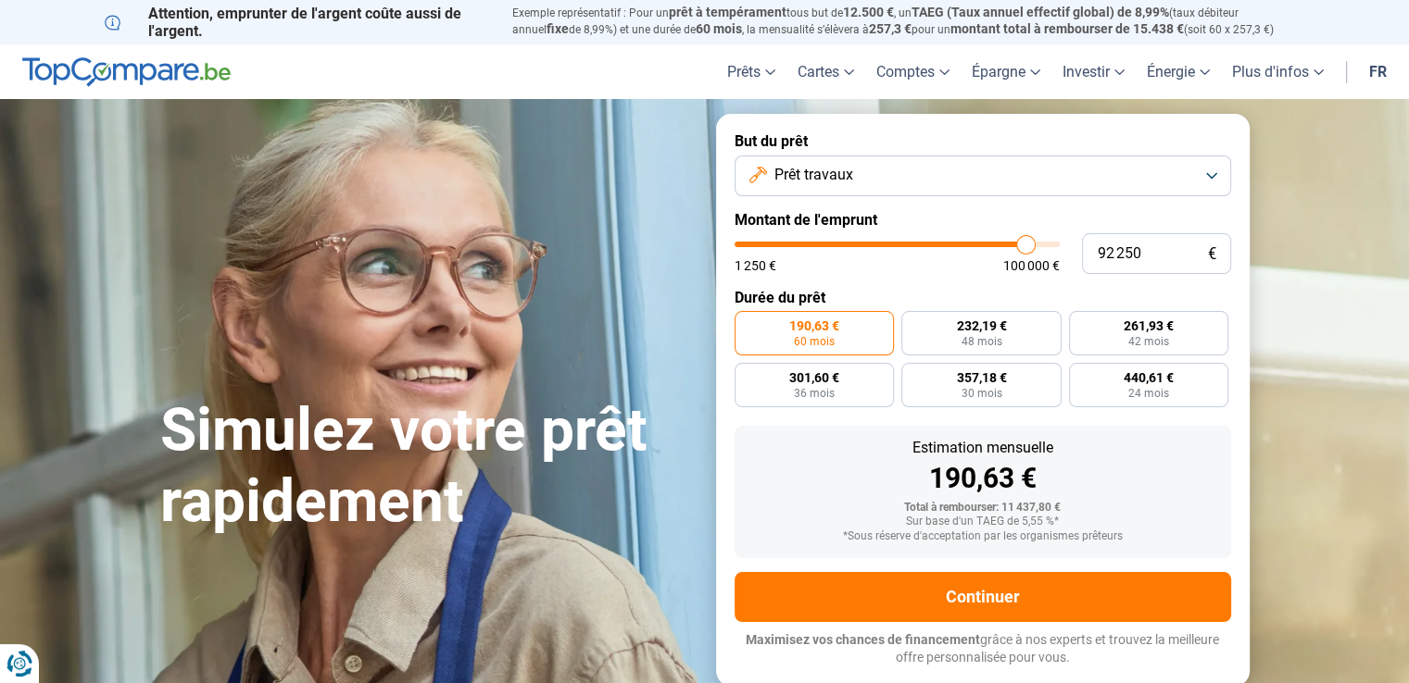
type input "92250"
click at [1024, 247] on input "range" at bounding box center [896, 245] width 325 height 6
radio input "false"
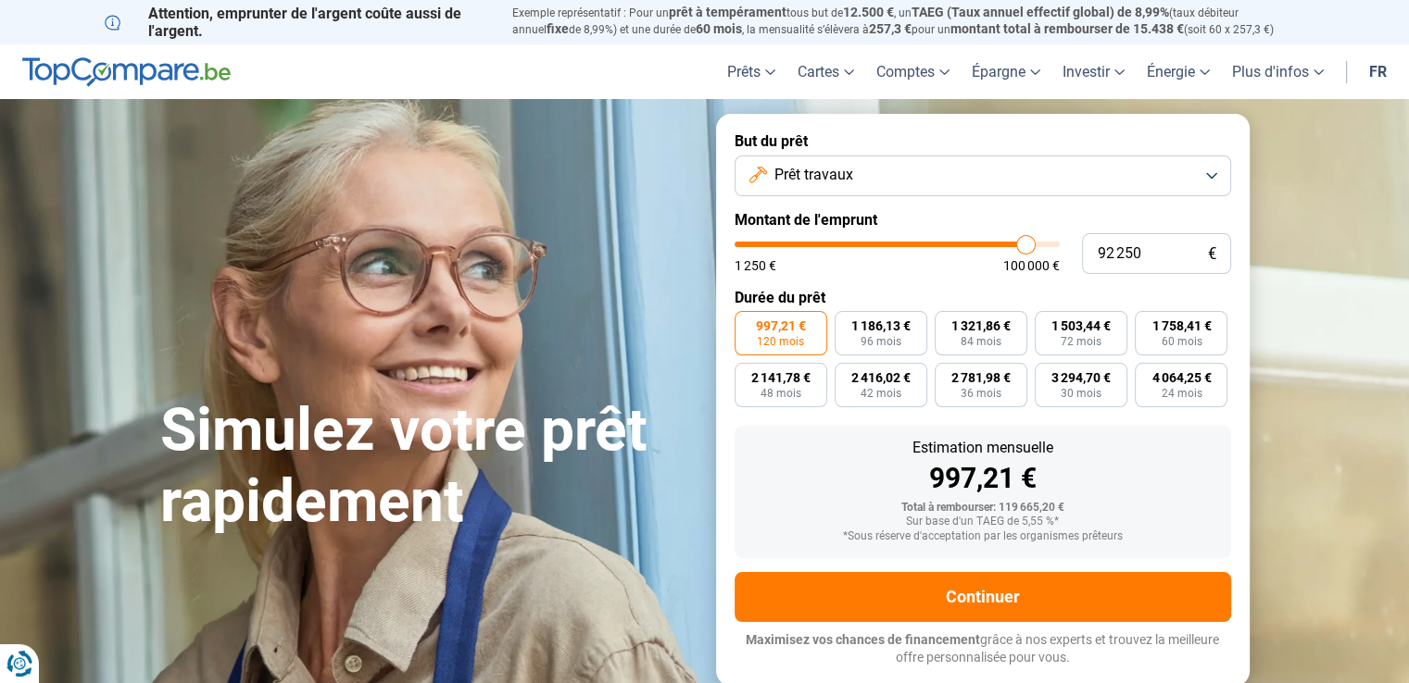
type input "91 000"
type input "91000"
type input "89 500"
type input "89500"
type input "88 750"
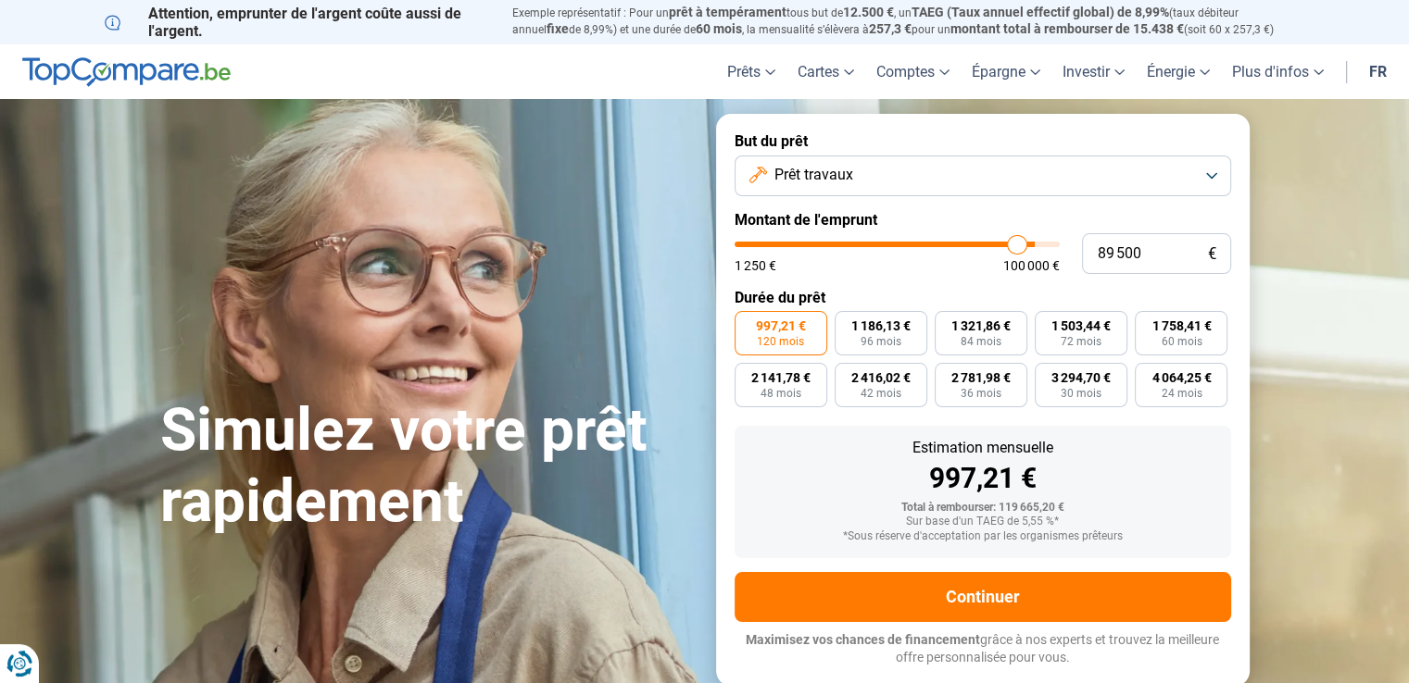
type input "88750"
type input "87 250"
type input "87250"
type input "86 250"
type input "86250"
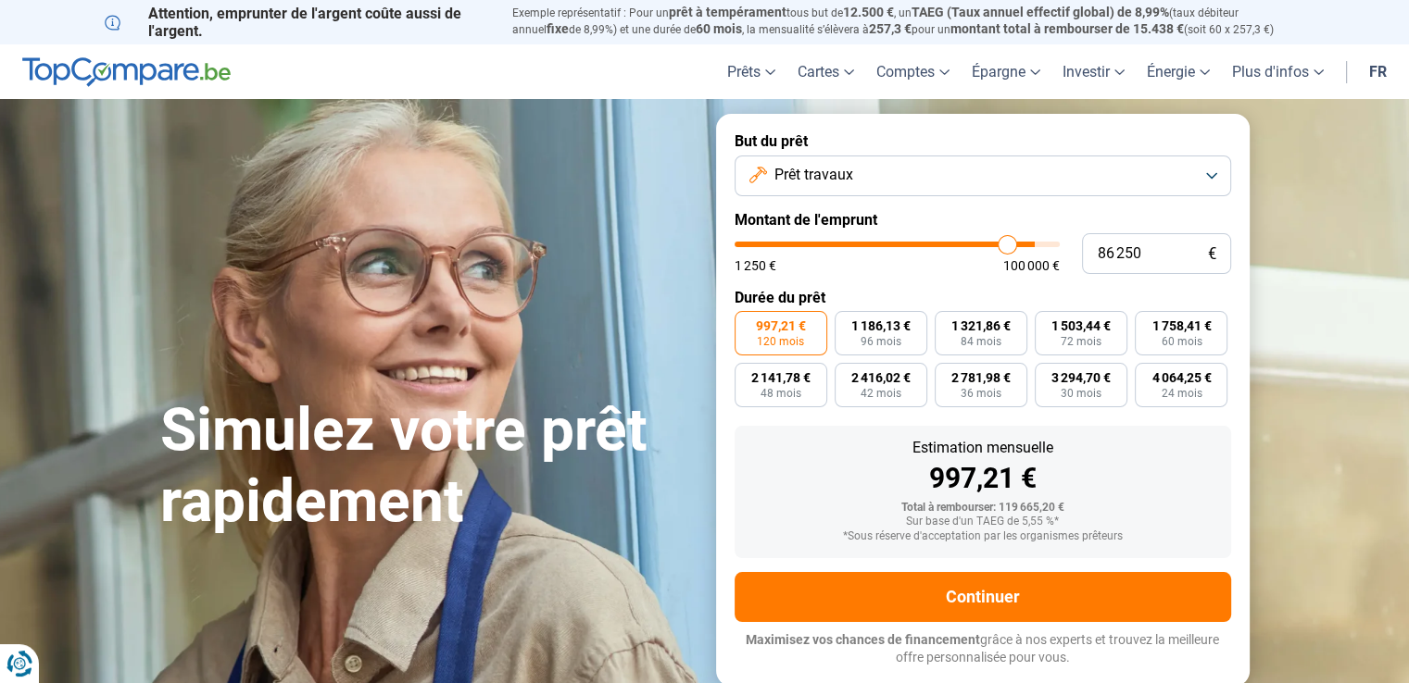
type input "85 750"
type input "85750"
type input "85 000"
type input "85000"
type input "84 500"
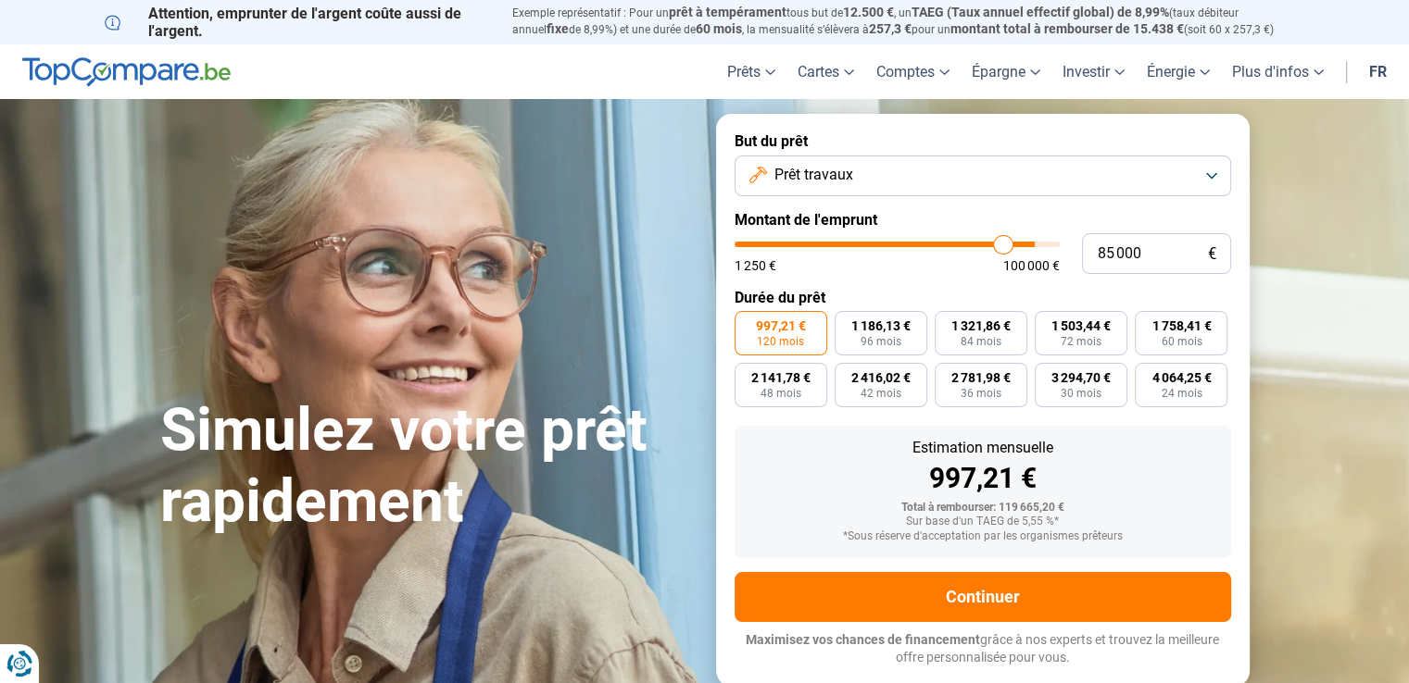
type input "84500"
type input "84 000"
type input "84000"
type input "83 500"
type input "83500"
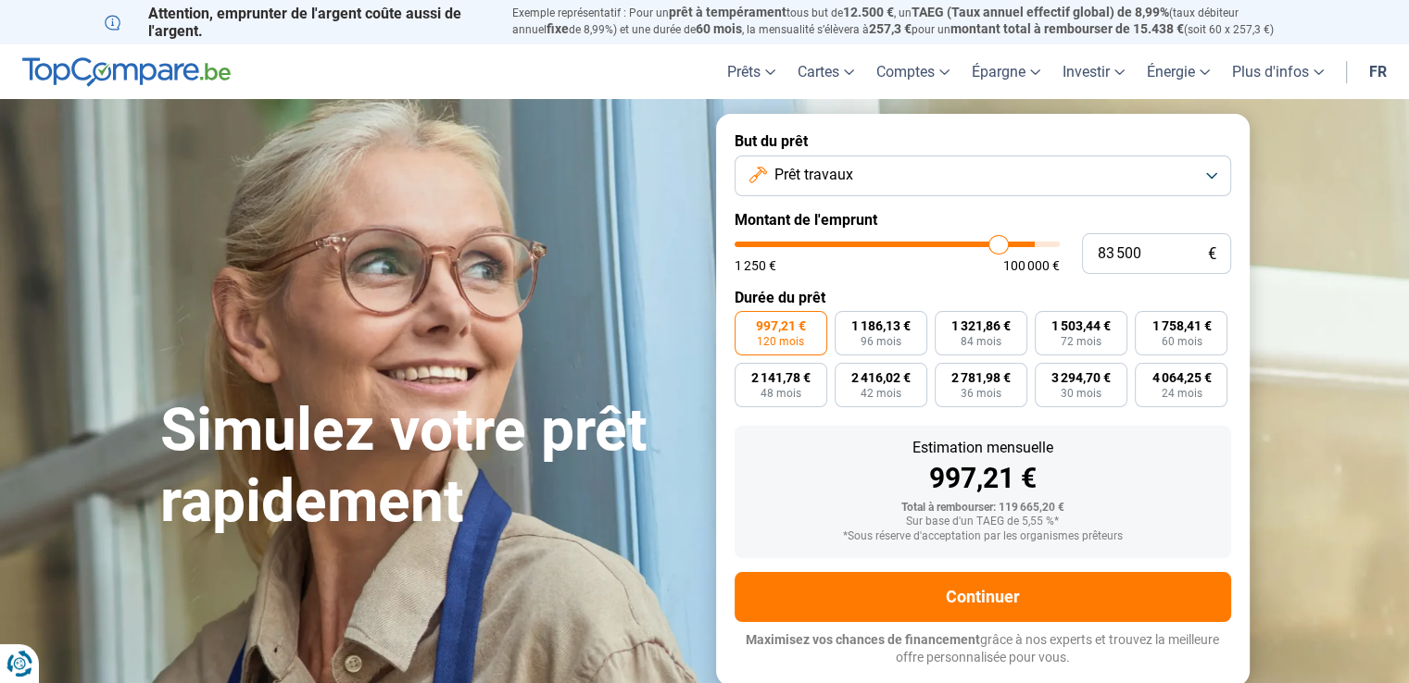
type input "82 750"
type input "82750"
type input "82 250"
type input "82250"
type input "81 750"
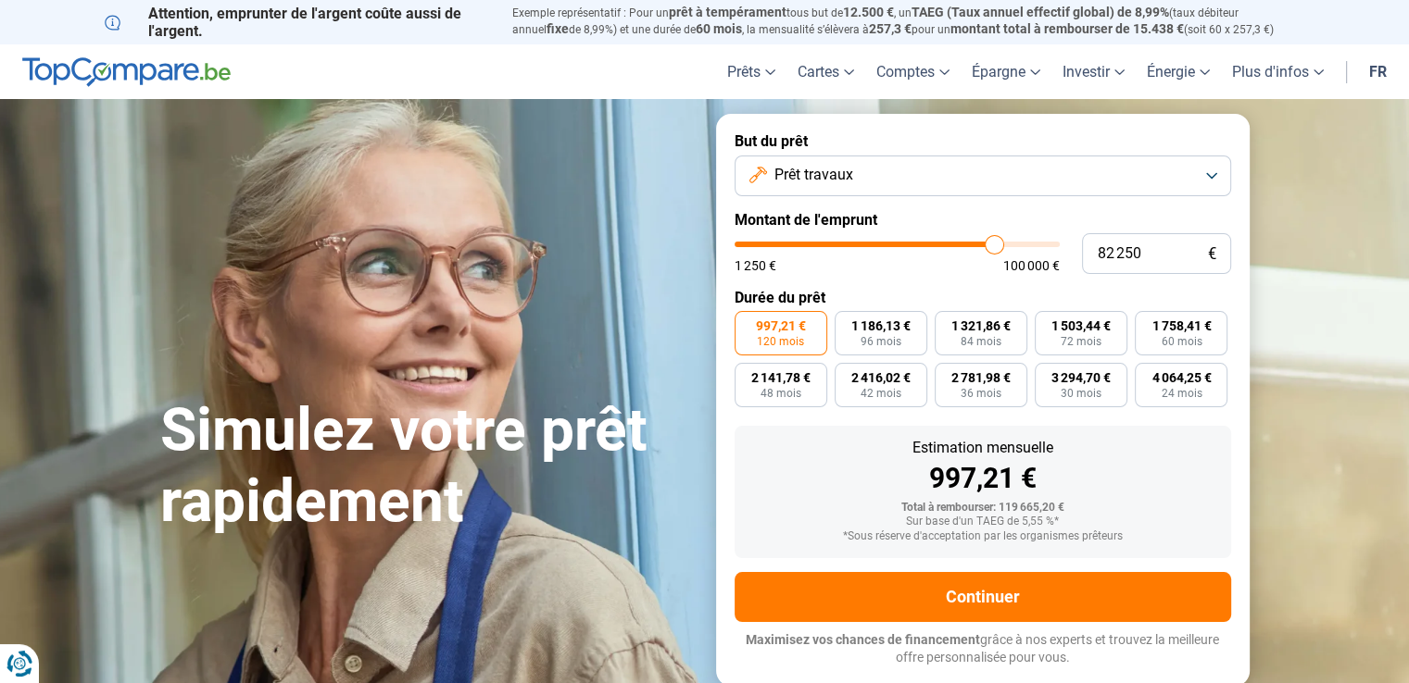
type input "81750"
type input "81 250"
type input "81250"
type input "80 750"
type input "80750"
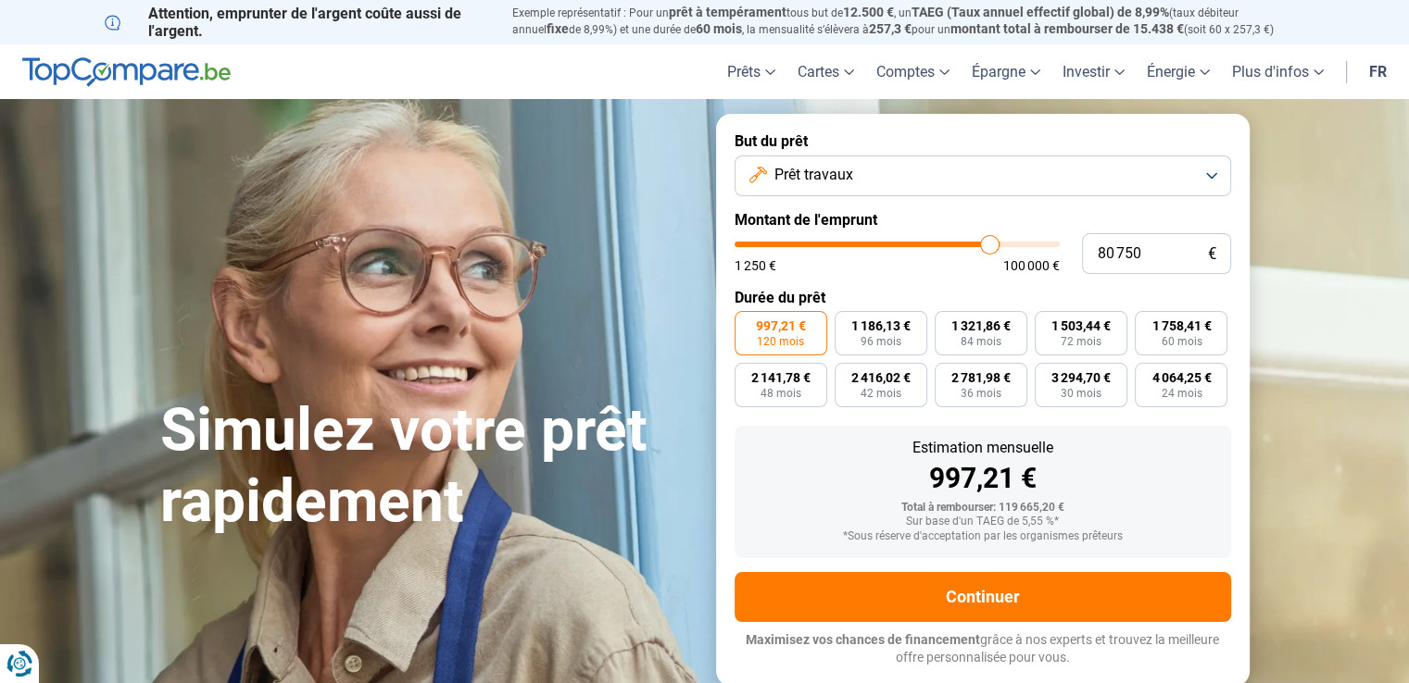
type input "80 250"
type input "80250"
type input "80 000"
type input "80000"
type input "79 500"
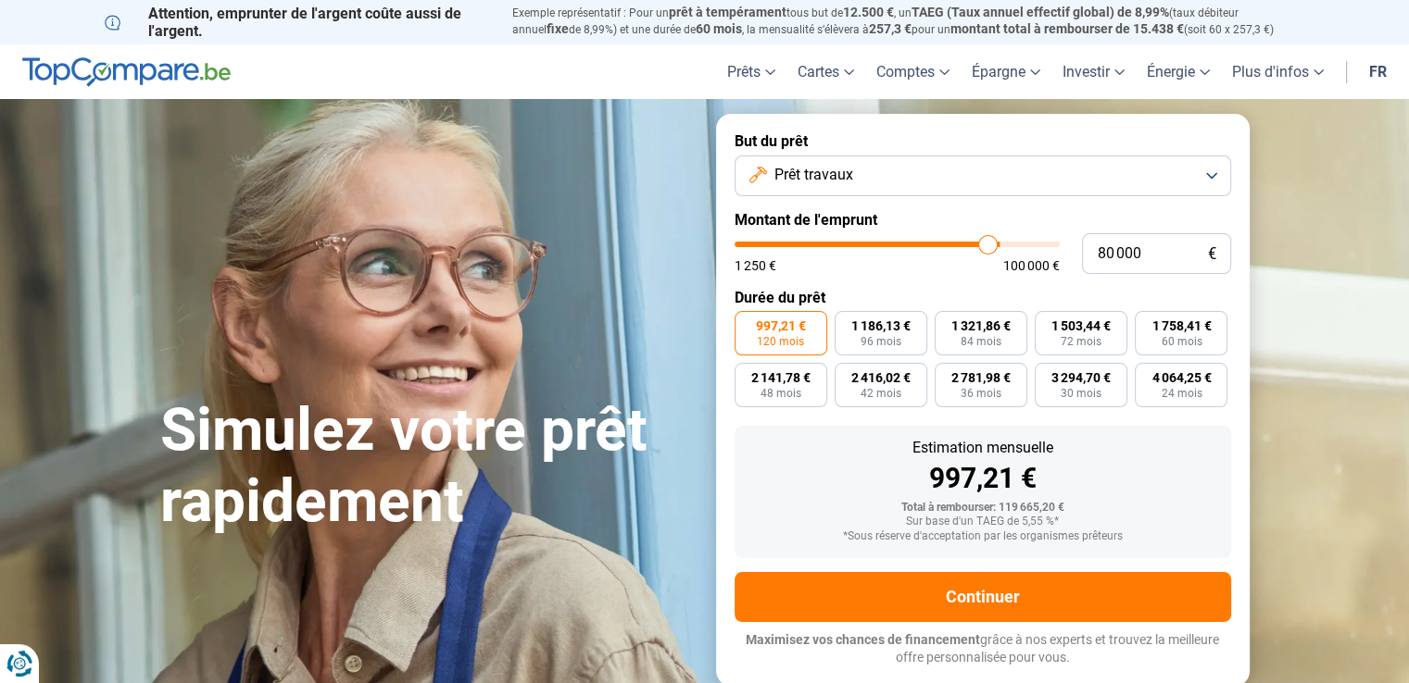
type input "79500"
type input "79 250"
type input "79250"
type input "79 000"
type input "79000"
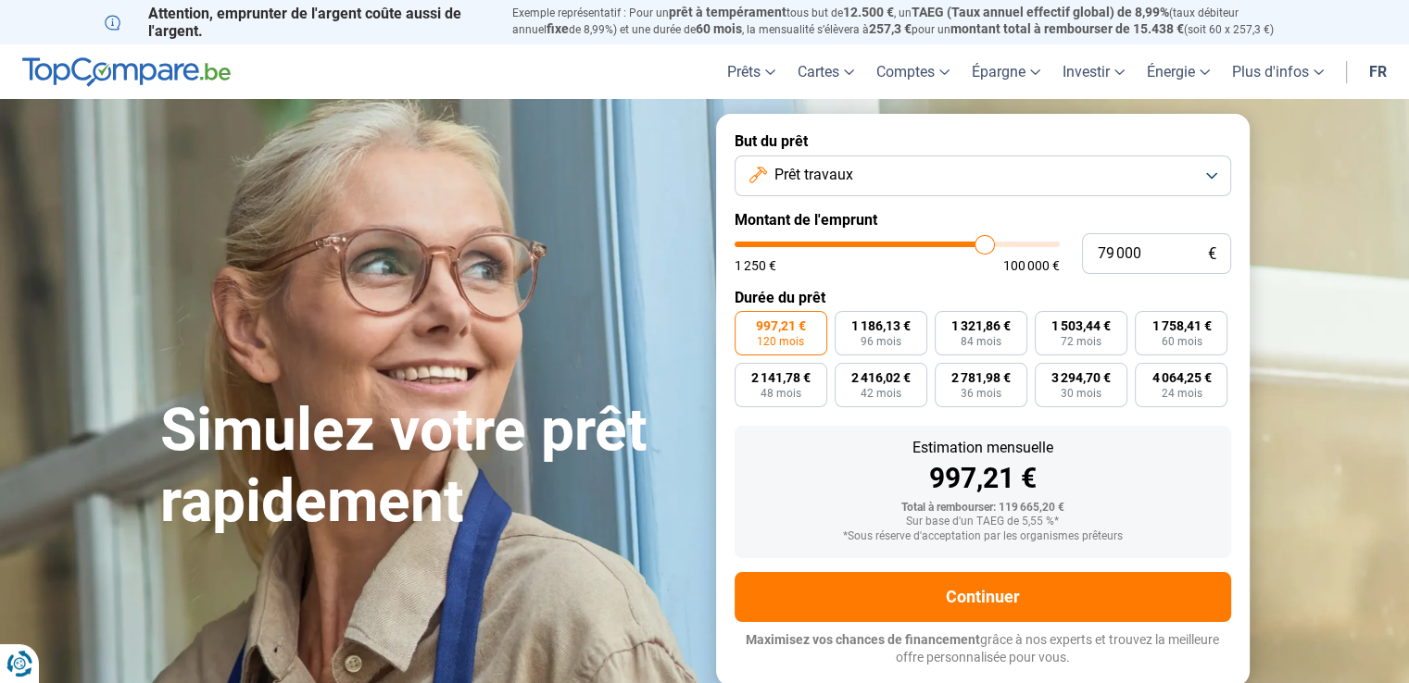
type input "78 750"
type input "78750"
type input "78 250"
type input "78250"
type input "77 750"
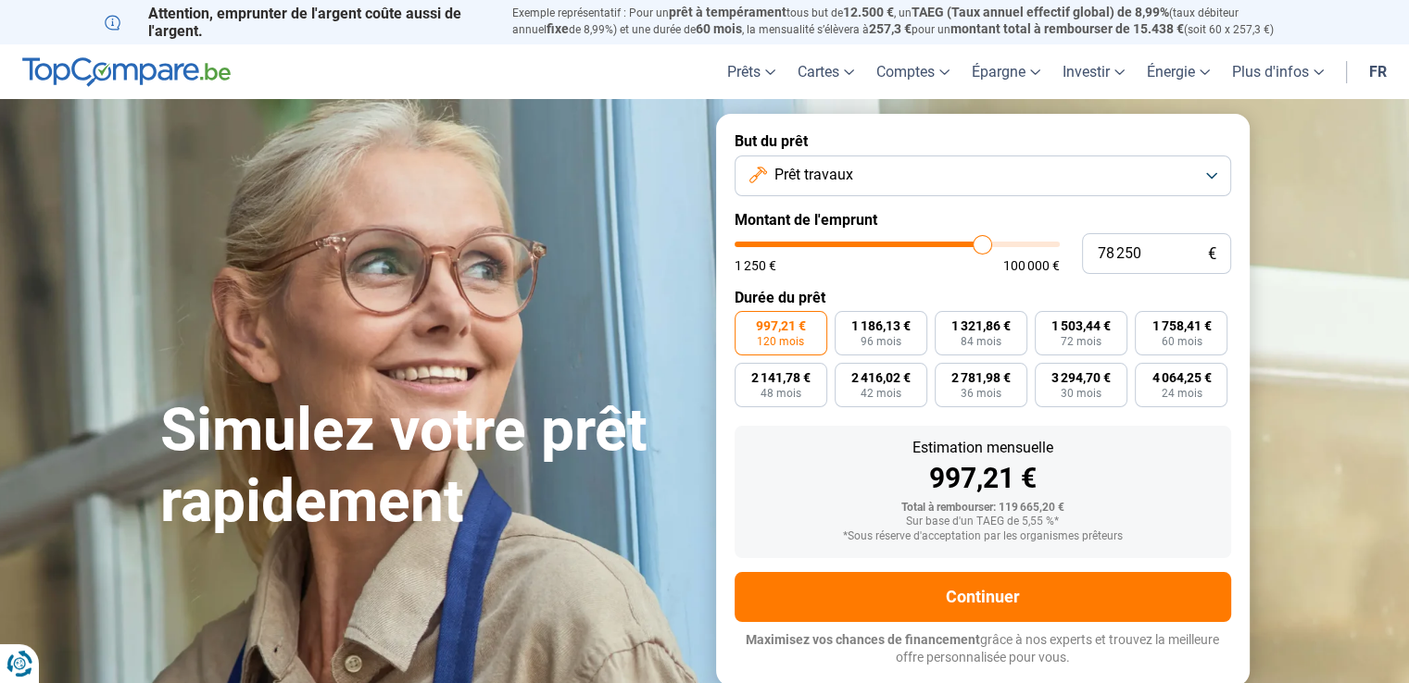
type input "77750"
type input "77 250"
type input "77250"
type input "77 000"
drag, startPoint x: 1022, startPoint y: 251, endPoint x: 993, endPoint y: 245, distance: 30.2
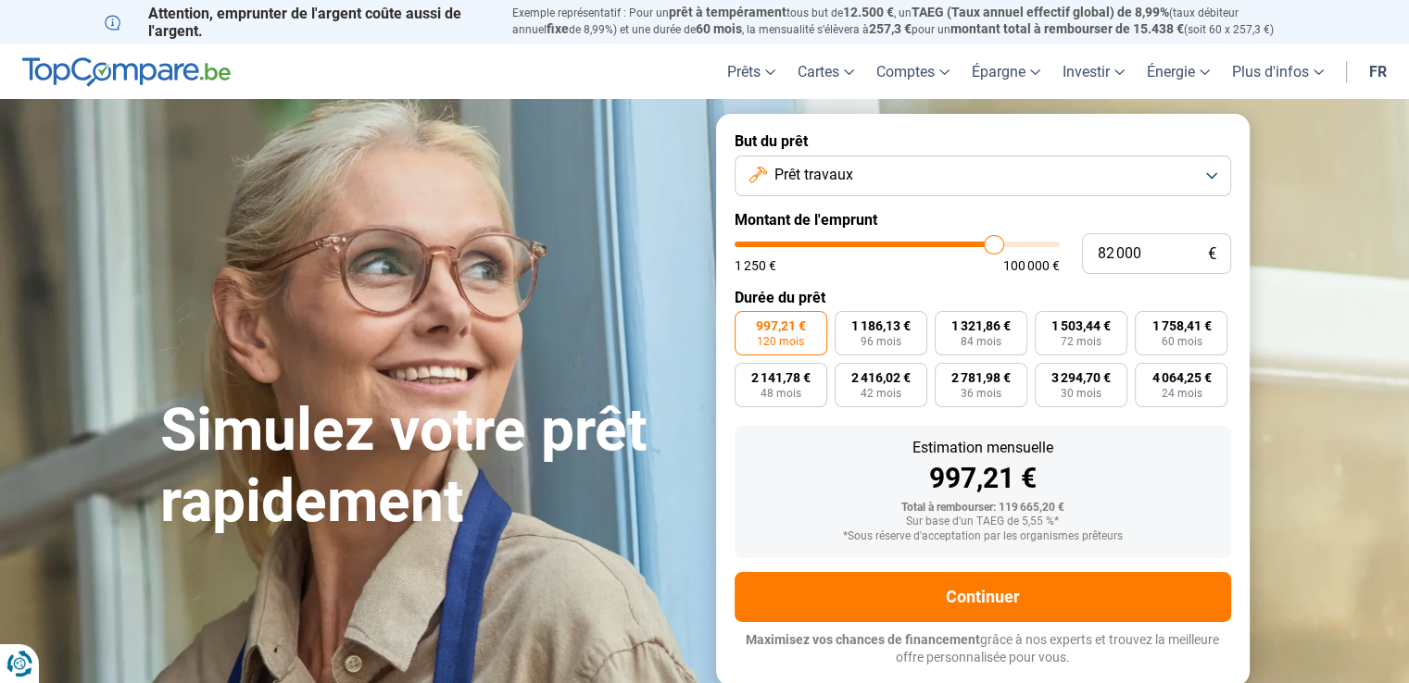
click at [993, 245] on input "range" at bounding box center [896, 245] width 325 height 6
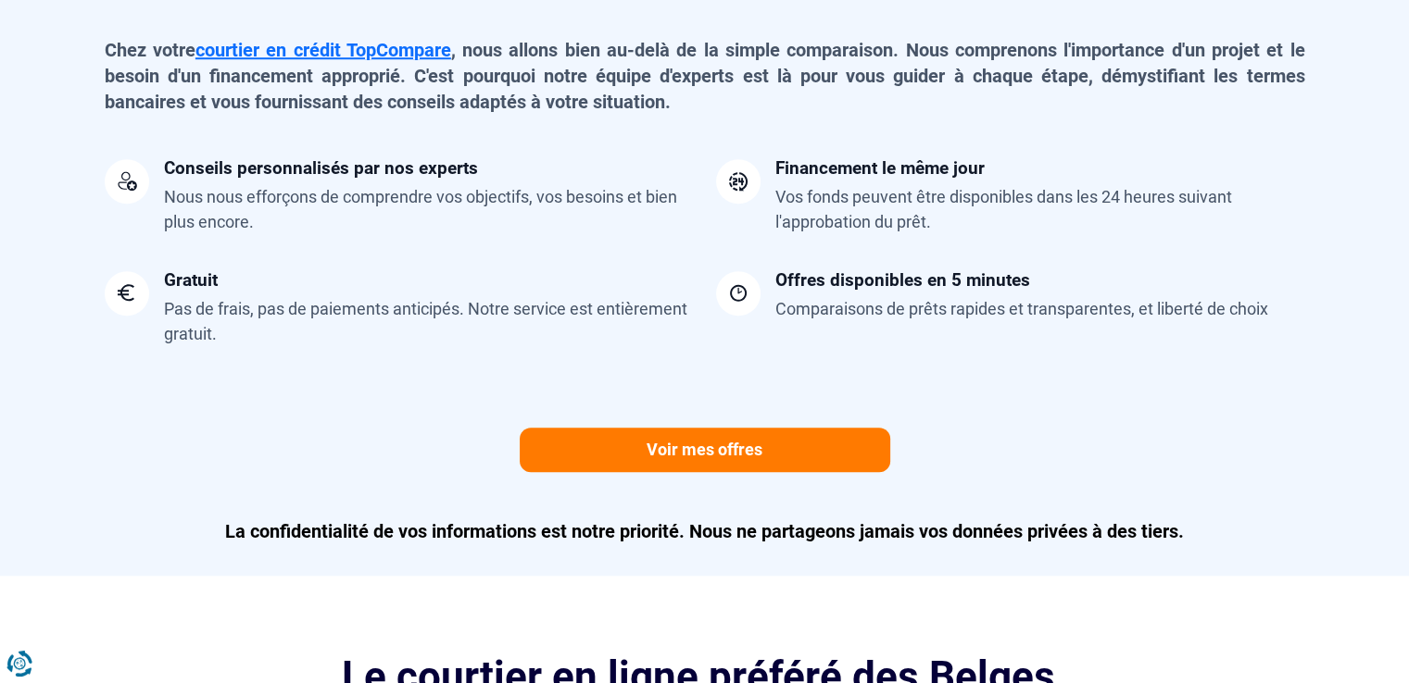
scroll to position [1574, 0]
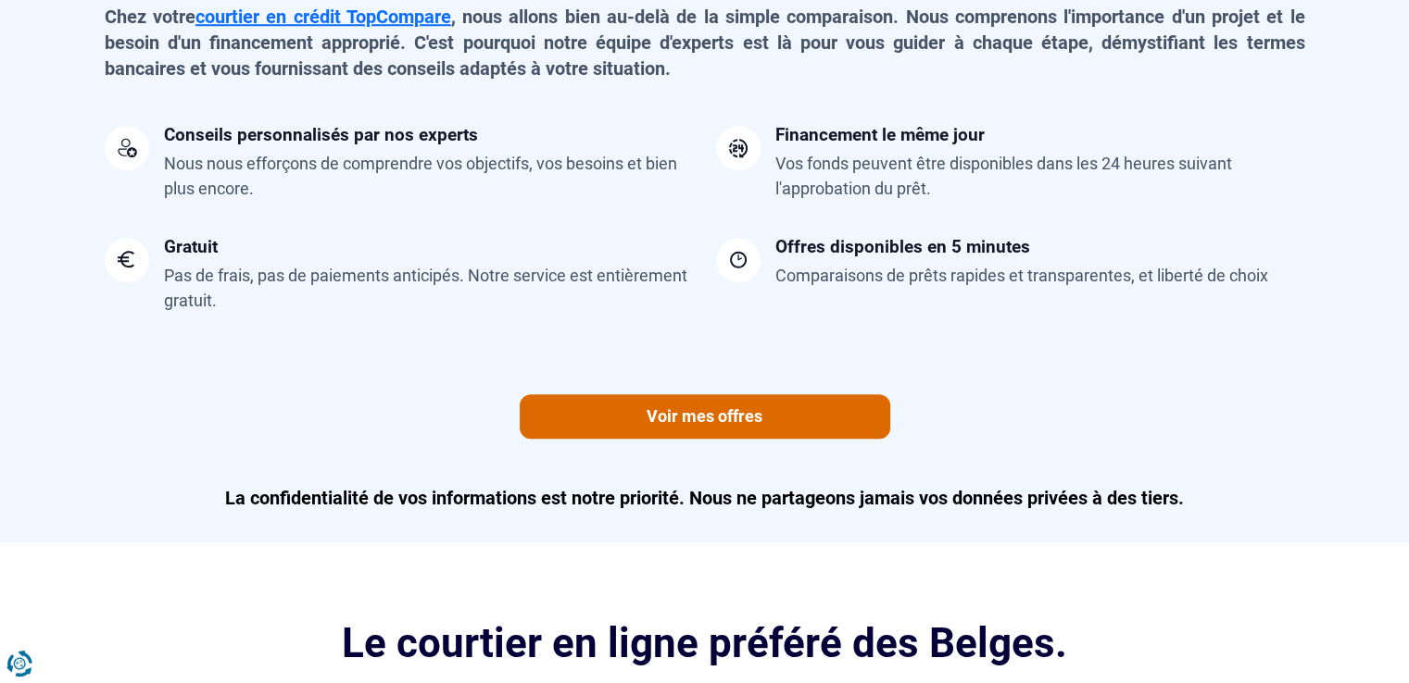
click at [604, 405] on link "Voir mes offres" at bounding box center [705, 417] width 370 height 44
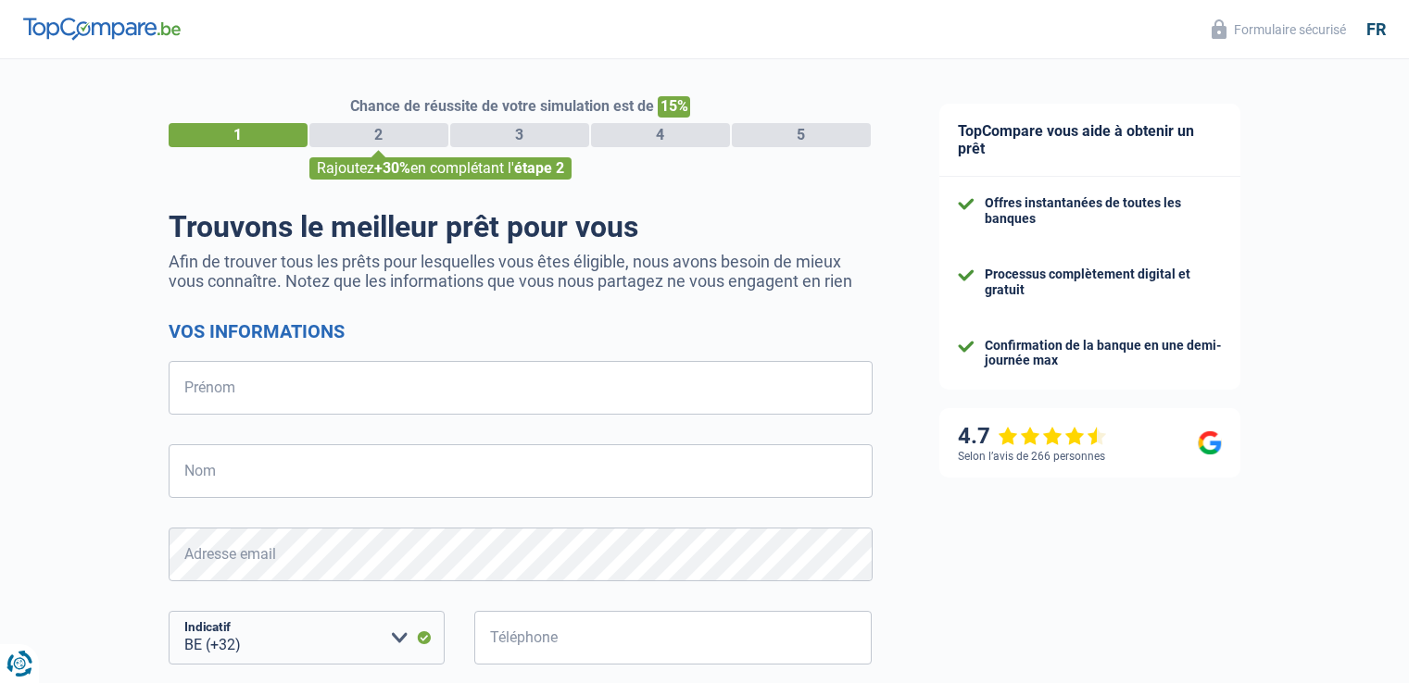
select select "32"
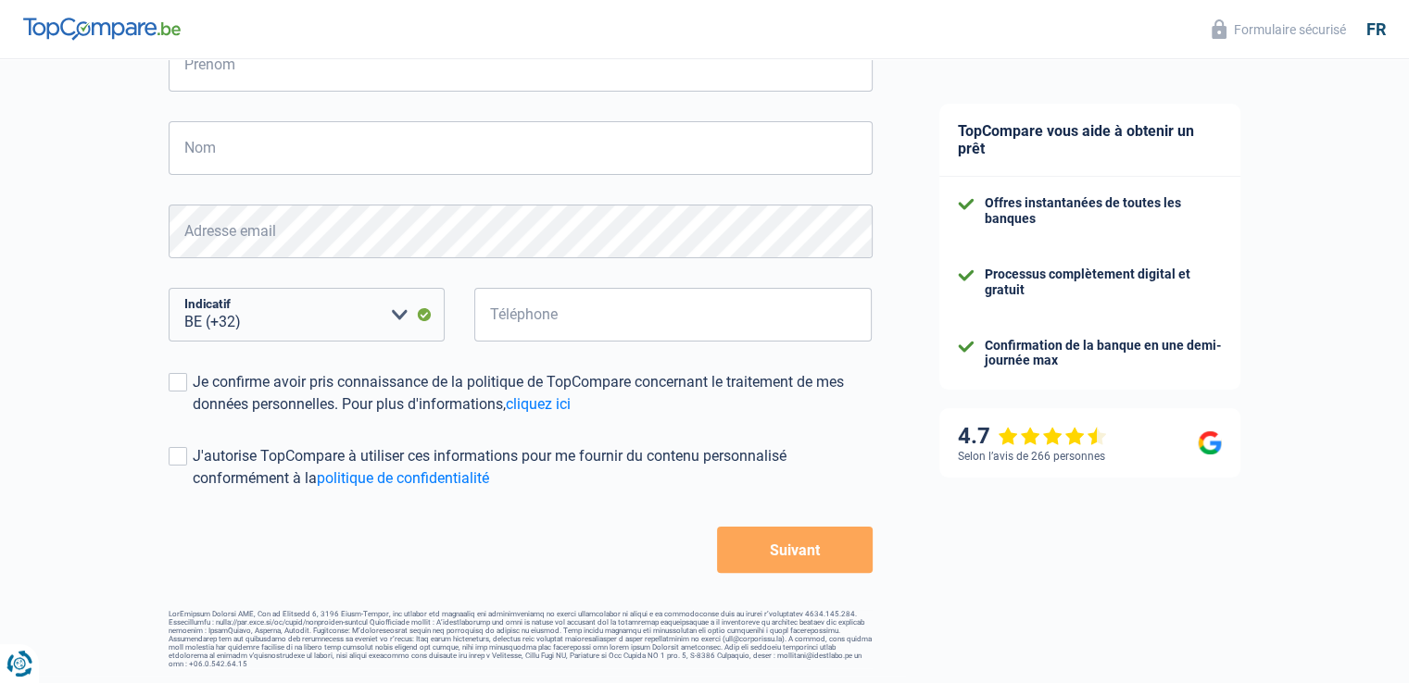
scroll to position [324, 0]
